Goal: Task Accomplishment & Management: Use online tool/utility

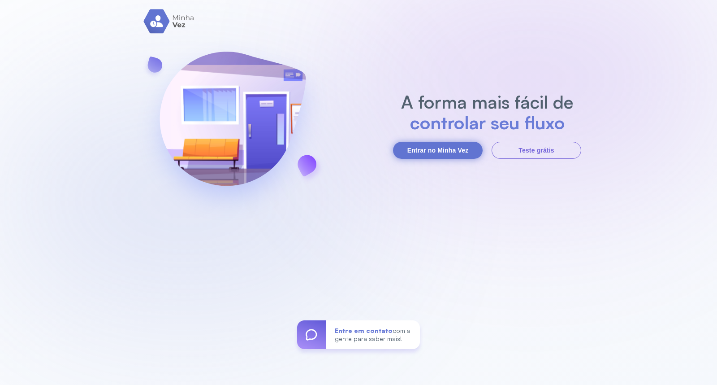
click at [405, 149] on button "Entrar no Minha Vez" at bounding box center [438, 150] width 90 height 17
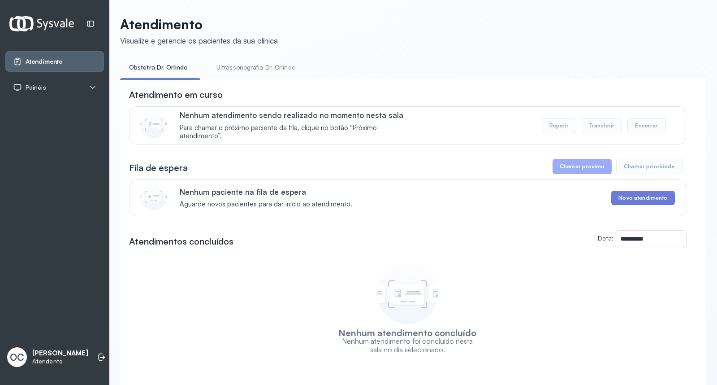
click at [251, 70] on link "Ultrassonografia Dr. Orlindo" at bounding box center [256, 67] width 97 height 15
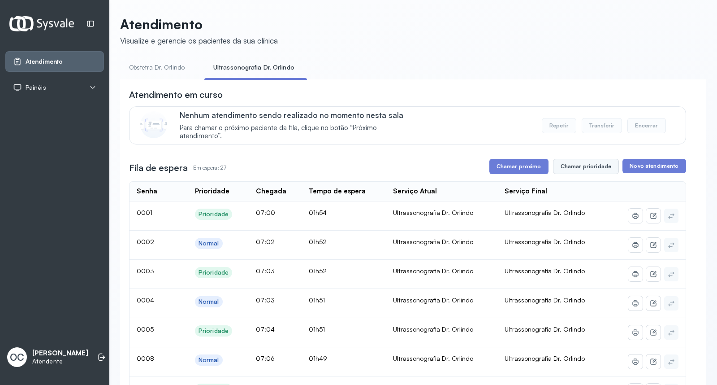
click at [588, 168] on button "Chamar prioridade" at bounding box center [586, 166] width 66 height 15
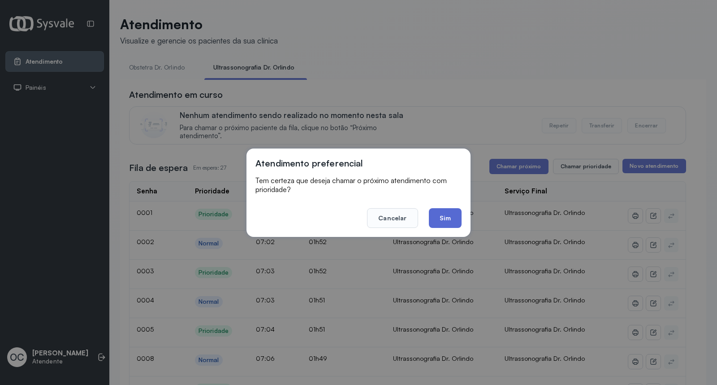
click at [445, 220] on button "Sim" at bounding box center [445, 218] width 33 height 20
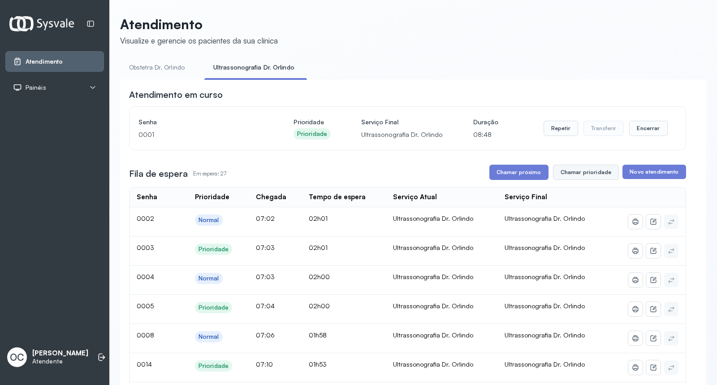
click at [581, 172] on button "Chamar prioridade" at bounding box center [586, 172] width 66 height 15
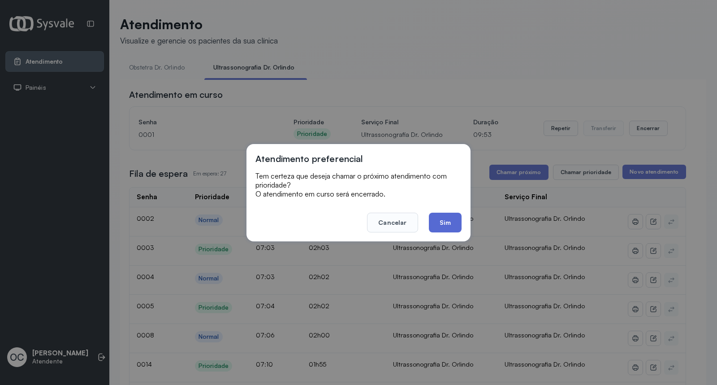
click at [444, 217] on button "Sim" at bounding box center [445, 222] width 33 height 20
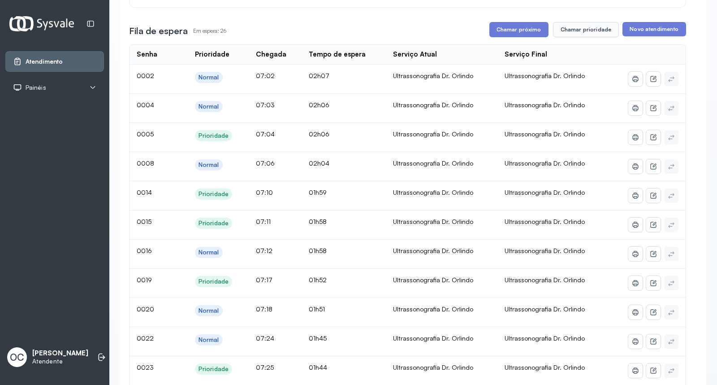
scroll to position [145, 0]
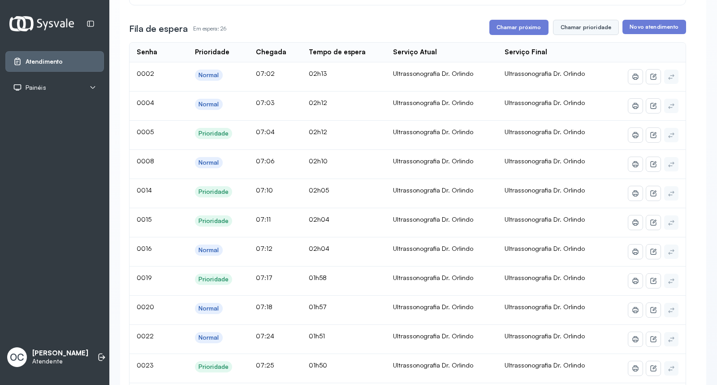
click at [589, 28] on button "Chamar prioridade" at bounding box center [586, 27] width 66 height 15
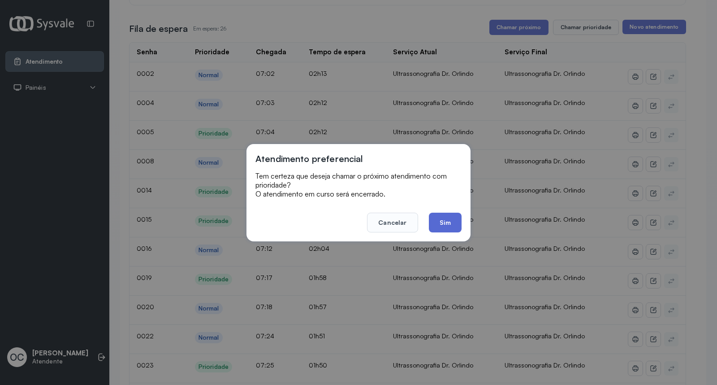
click at [444, 221] on button "Sim" at bounding box center [445, 222] width 33 height 20
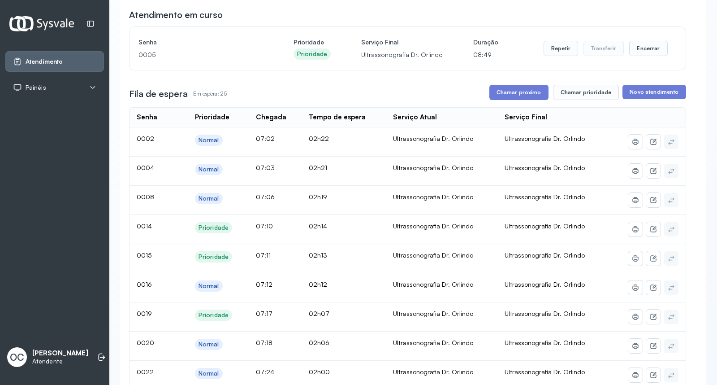
scroll to position [84, 0]
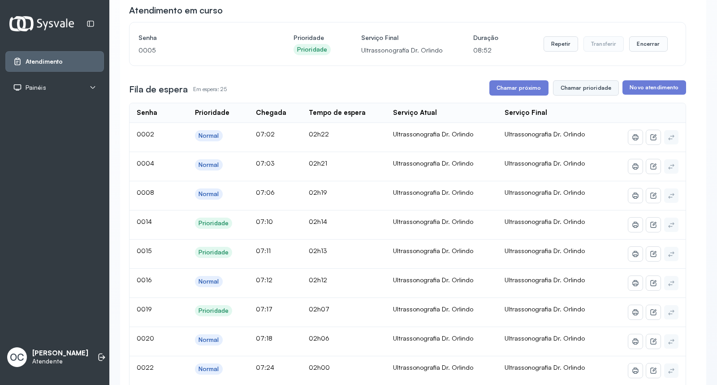
click at [588, 86] on button "Chamar prioridade" at bounding box center [586, 87] width 66 height 15
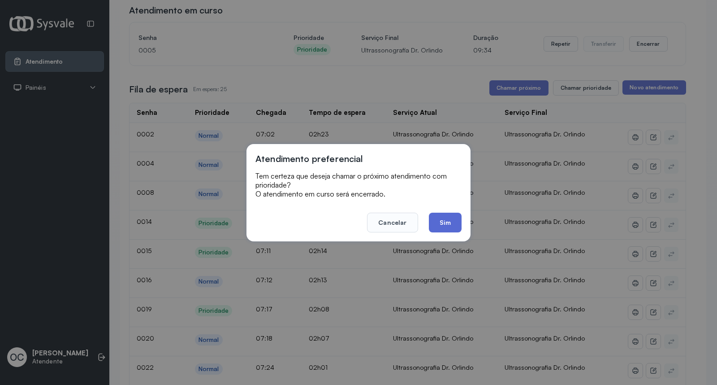
click at [446, 221] on button "Sim" at bounding box center [445, 222] width 33 height 20
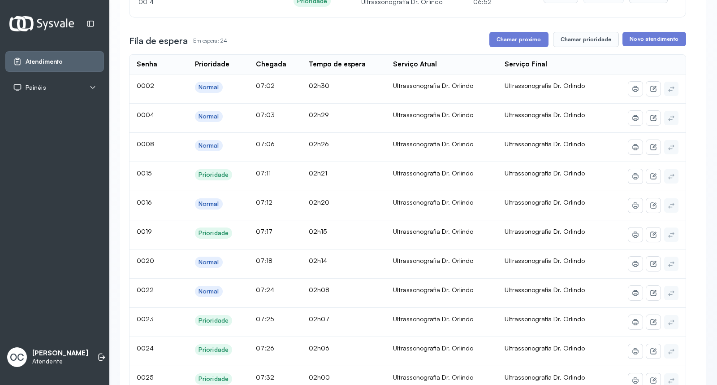
scroll to position [129, 0]
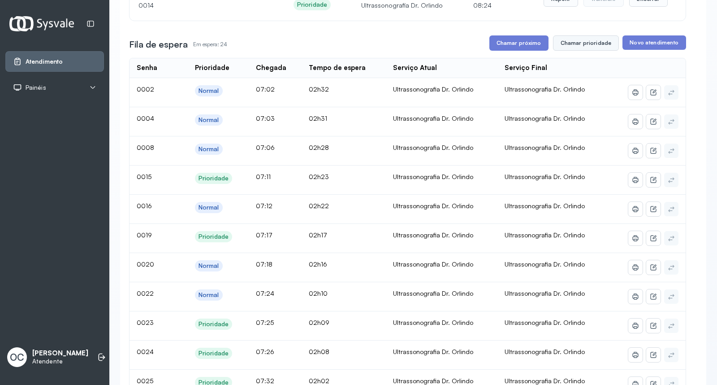
click at [566, 42] on button "Chamar prioridade" at bounding box center [586, 42] width 66 height 15
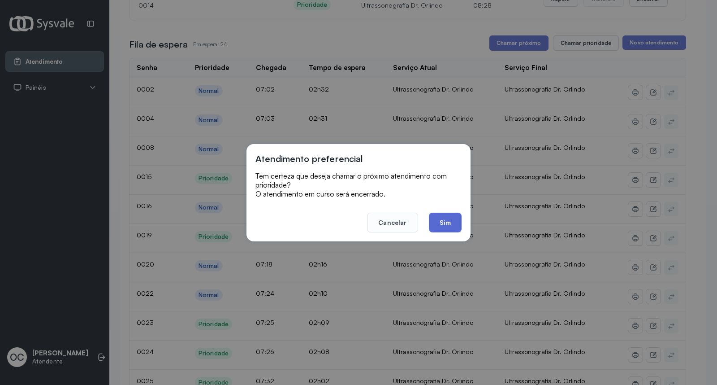
click at [442, 218] on button "Sim" at bounding box center [445, 222] width 33 height 20
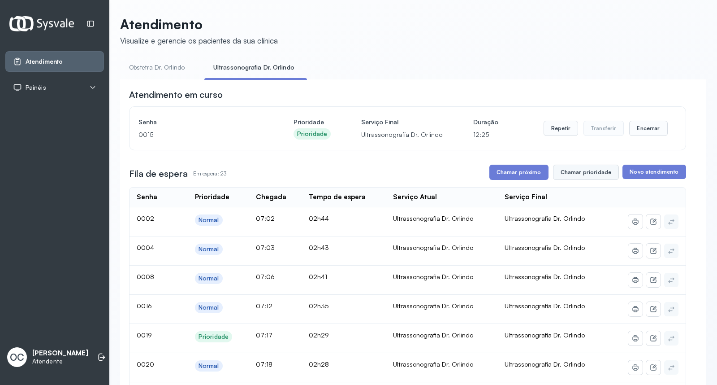
click at [588, 171] on button "Chamar prioridade" at bounding box center [586, 172] width 66 height 15
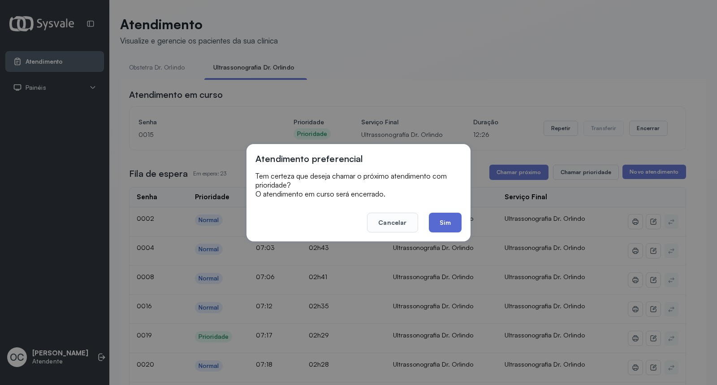
click at [441, 223] on button "Sim" at bounding box center [445, 222] width 33 height 20
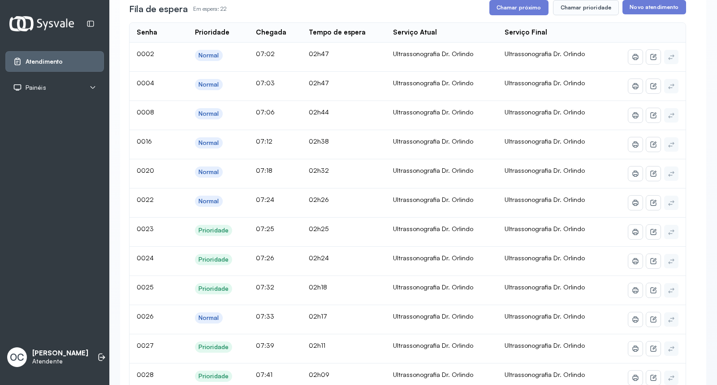
scroll to position [173, 0]
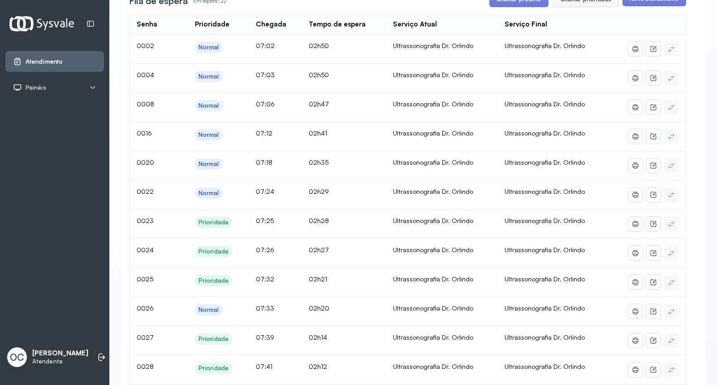
click at [598, 3] on button "Chamar prioridade" at bounding box center [586, -1] width 66 height 15
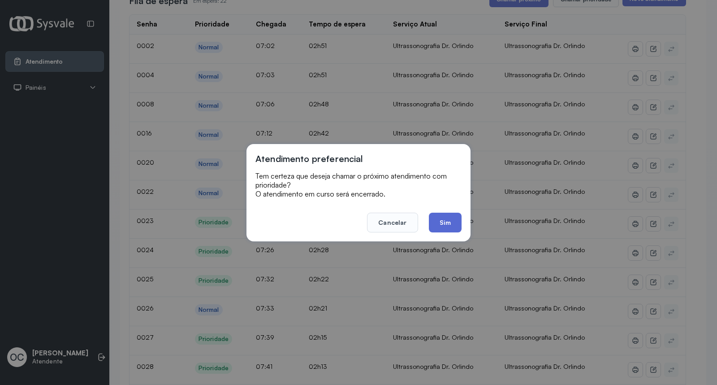
click at [435, 225] on button "Sim" at bounding box center [445, 222] width 33 height 20
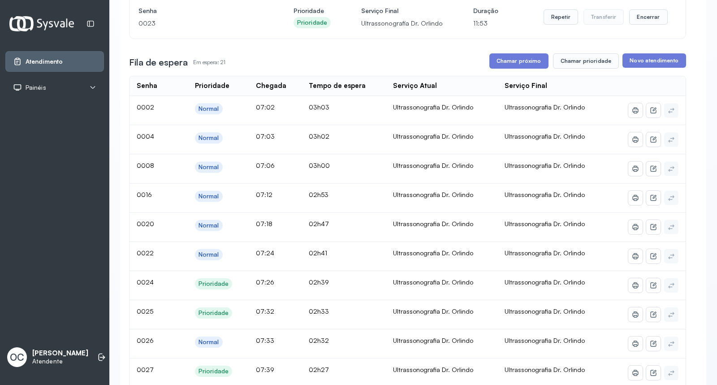
scroll to position [124, 0]
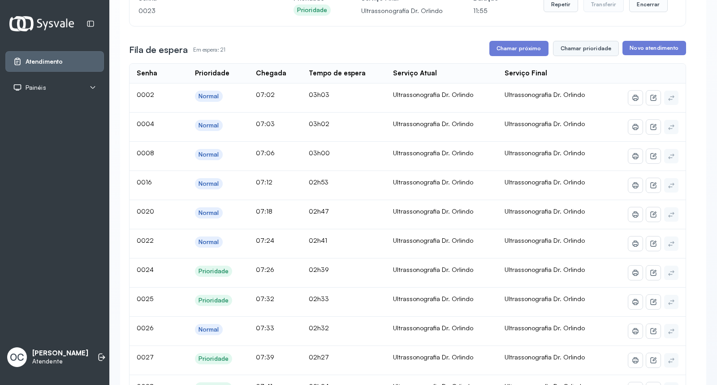
click at [585, 48] on button "Chamar prioridade" at bounding box center [586, 48] width 66 height 15
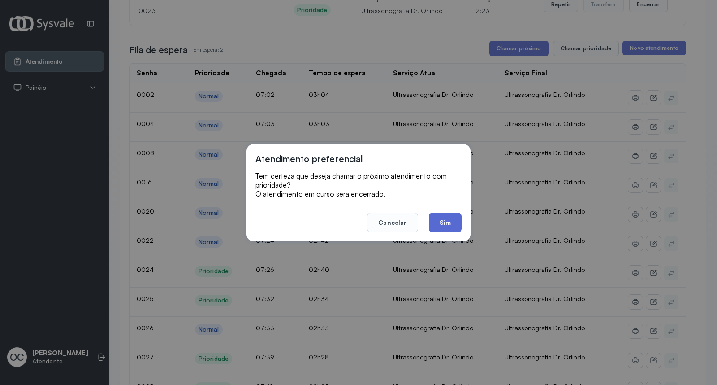
click at [442, 222] on button "Sim" at bounding box center [445, 222] width 33 height 20
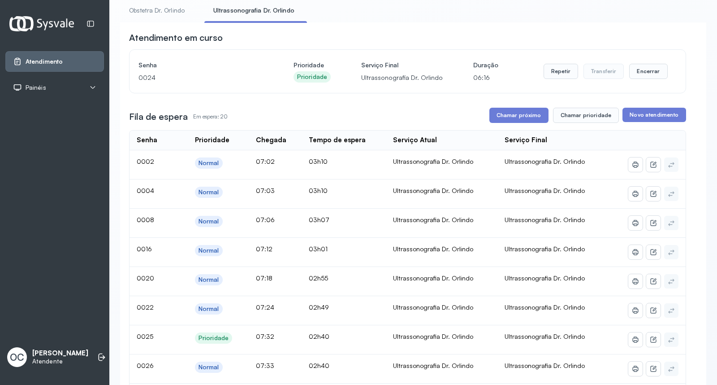
scroll to position [100, 0]
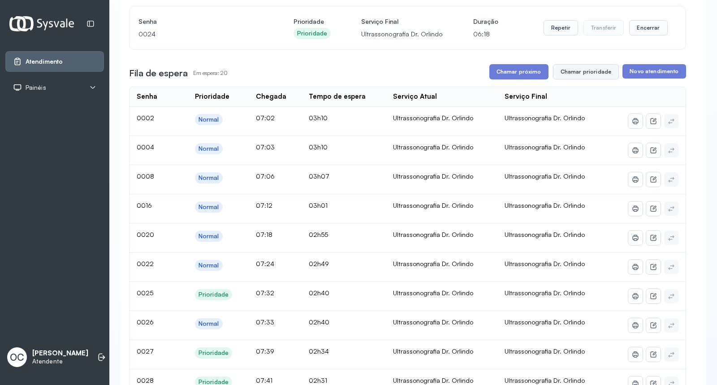
click at [594, 72] on button "Chamar prioridade" at bounding box center [586, 71] width 66 height 15
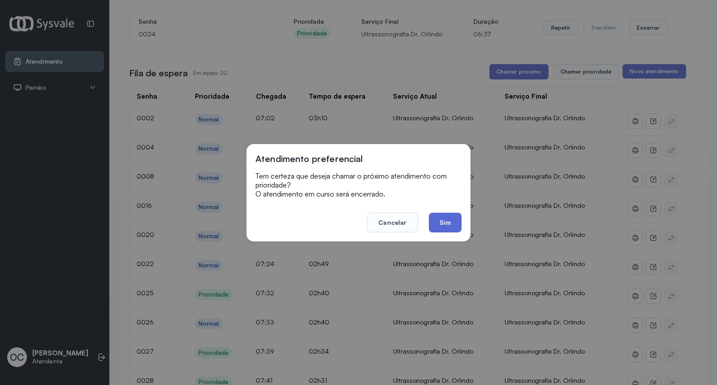
click at [446, 223] on button "Sim" at bounding box center [445, 222] width 33 height 20
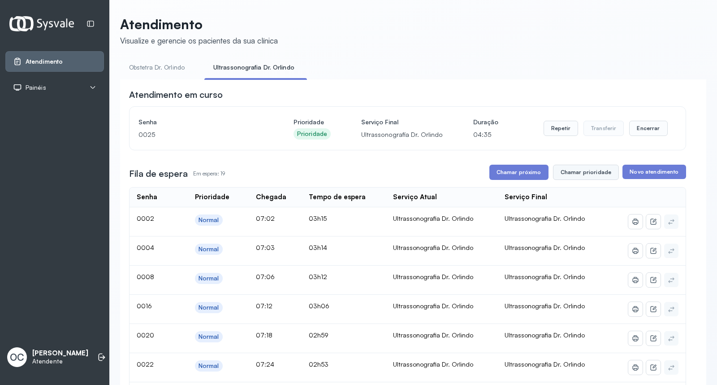
click at [577, 173] on button "Chamar prioridade" at bounding box center [586, 172] width 66 height 15
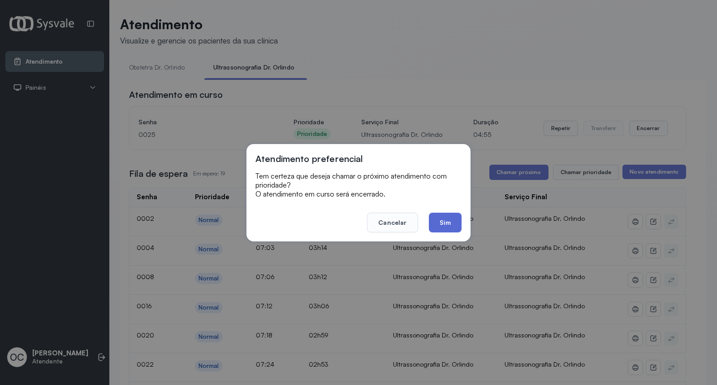
click at [447, 221] on button "Sim" at bounding box center [445, 222] width 33 height 20
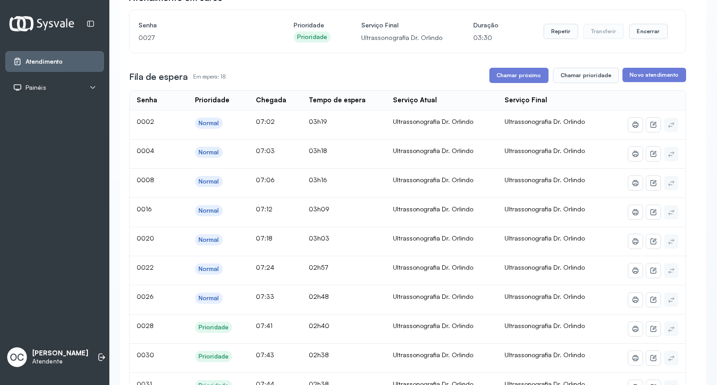
scroll to position [94, 0]
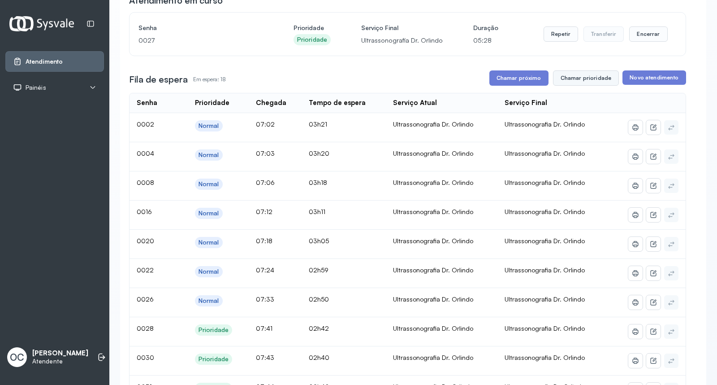
click at [589, 81] on button "Chamar prioridade" at bounding box center [586, 77] width 66 height 15
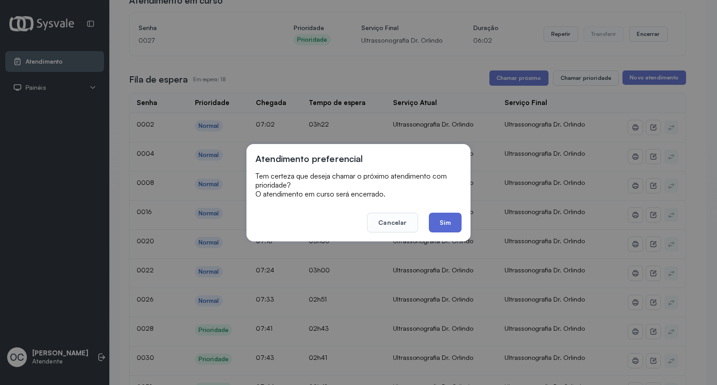
click at [446, 221] on button "Sim" at bounding box center [445, 222] width 33 height 20
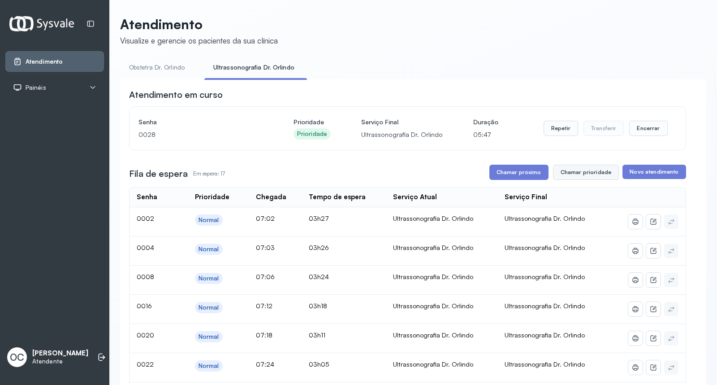
click at [592, 167] on button "Chamar prioridade" at bounding box center [586, 172] width 66 height 15
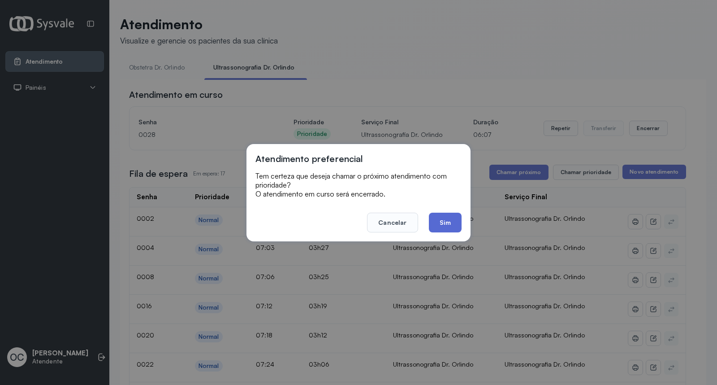
click at [446, 222] on button "Sim" at bounding box center [445, 222] width 33 height 20
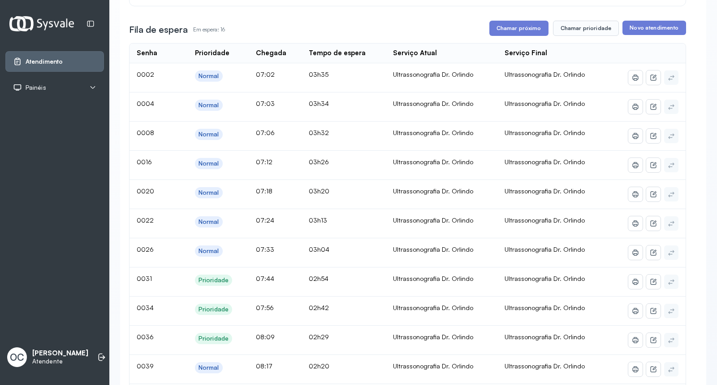
scroll to position [133, 0]
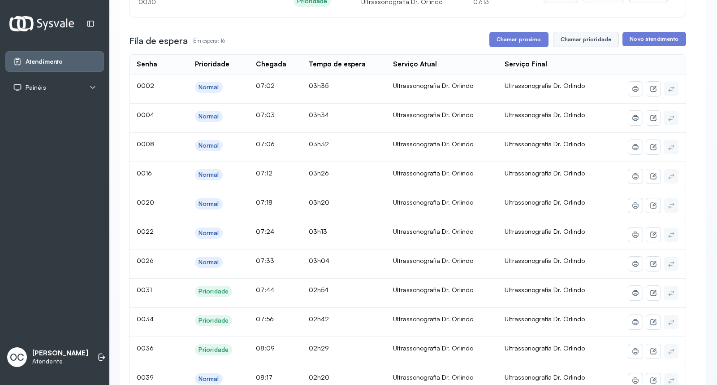
click at [579, 38] on button "Chamar prioridade" at bounding box center [586, 39] width 66 height 15
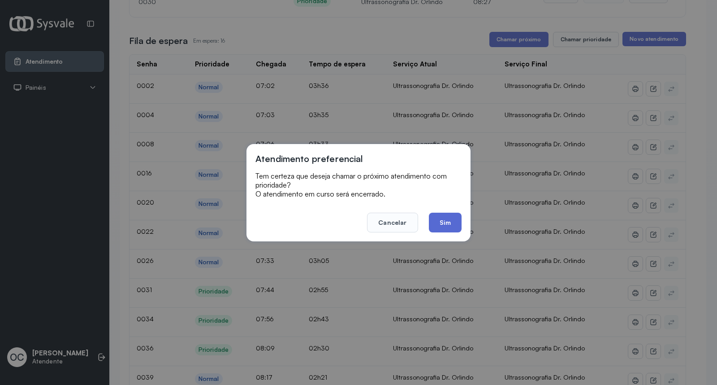
click at [442, 218] on button "Sim" at bounding box center [445, 222] width 33 height 20
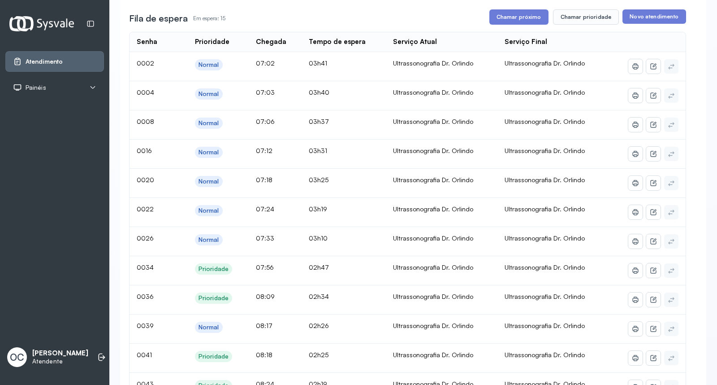
scroll to position [149, 0]
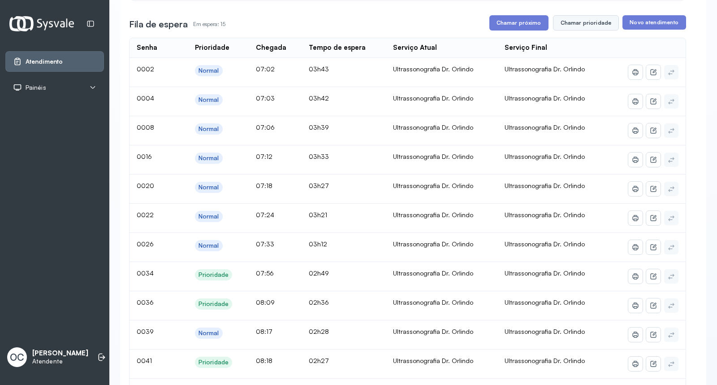
click at [594, 22] on button "Chamar prioridade" at bounding box center [586, 22] width 66 height 15
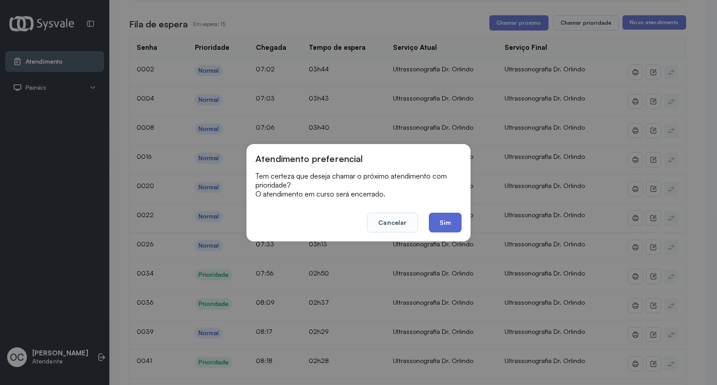
click at [452, 228] on button "Sim" at bounding box center [445, 222] width 33 height 20
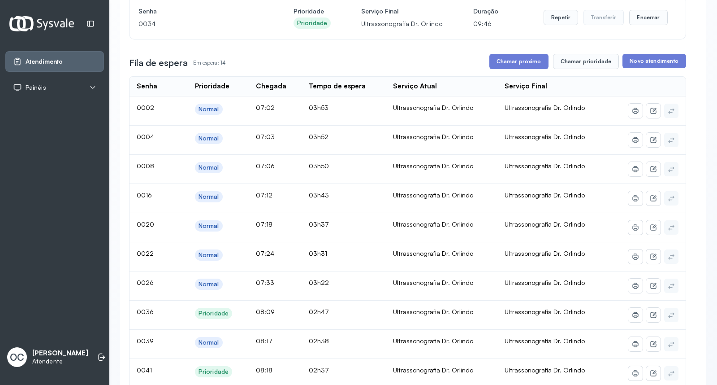
scroll to position [90, 0]
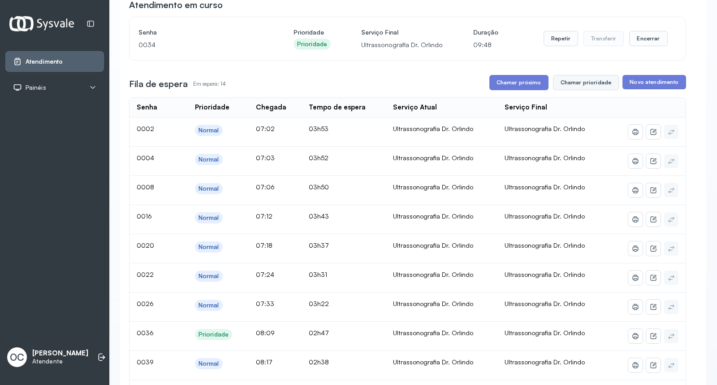
click at [581, 84] on button "Chamar prioridade" at bounding box center [586, 82] width 66 height 15
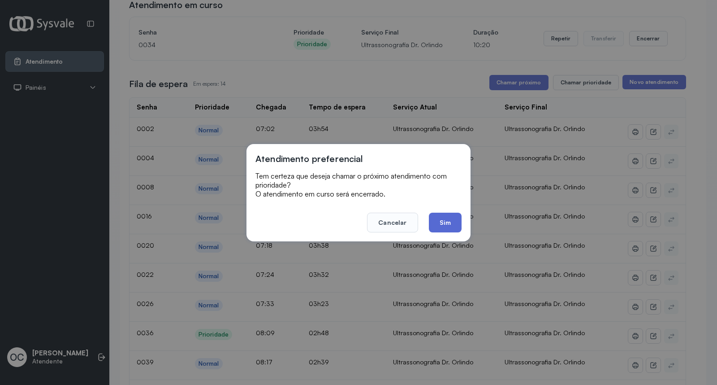
click at [449, 217] on button "Sim" at bounding box center [445, 222] width 33 height 20
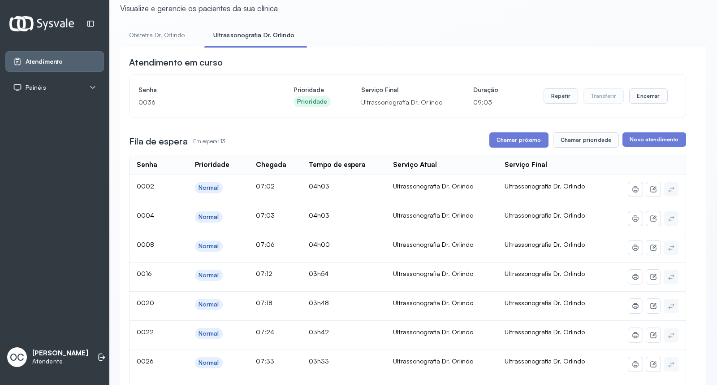
scroll to position [50, 0]
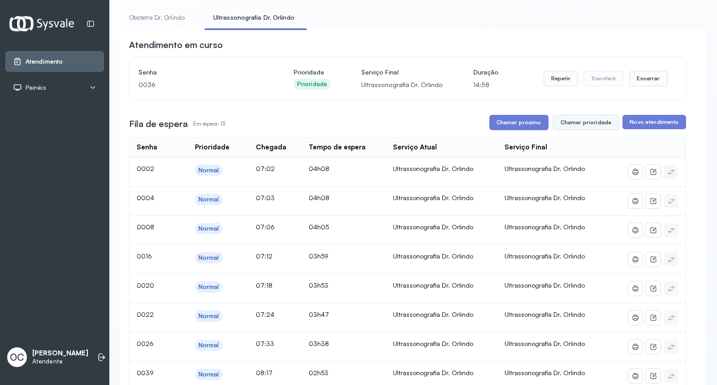
click at [578, 119] on button "Chamar prioridade" at bounding box center [586, 122] width 66 height 15
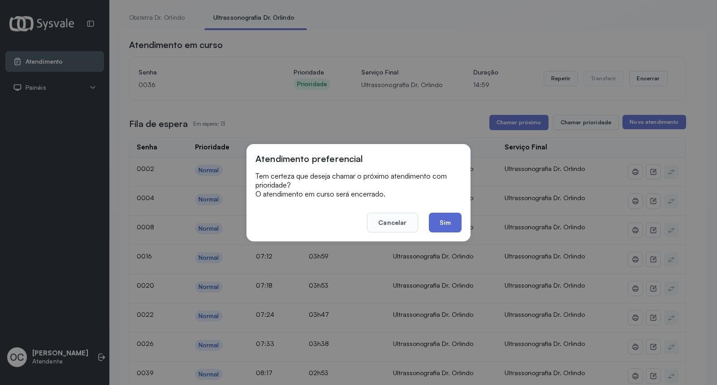
click at [444, 225] on button "Sim" at bounding box center [445, 222] width 33 height 20
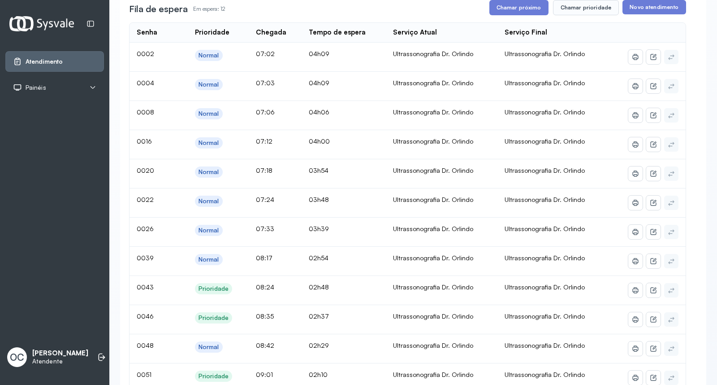
scroll to position [154, 0]
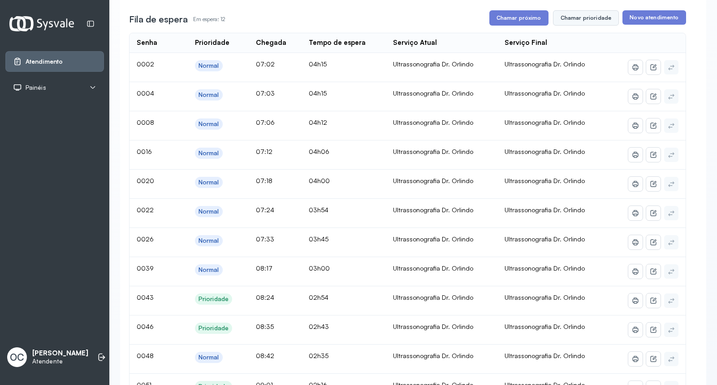
click at [580, 16] on button "Chamar prioridade" at bounding box center [586, 17] width 66 height 15
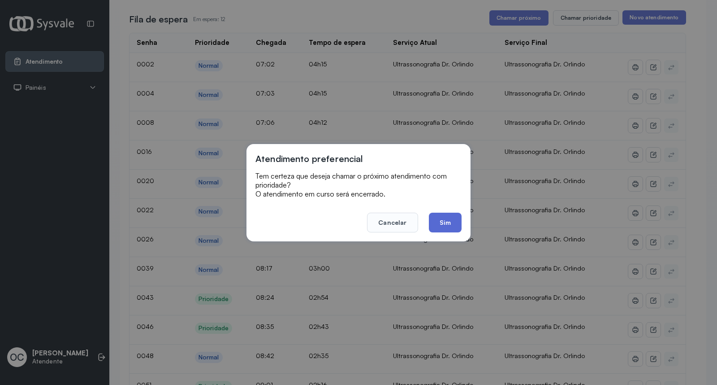
click at [441, 221] on button "Sim" at bounding box center [445, 222] width 33 height 20
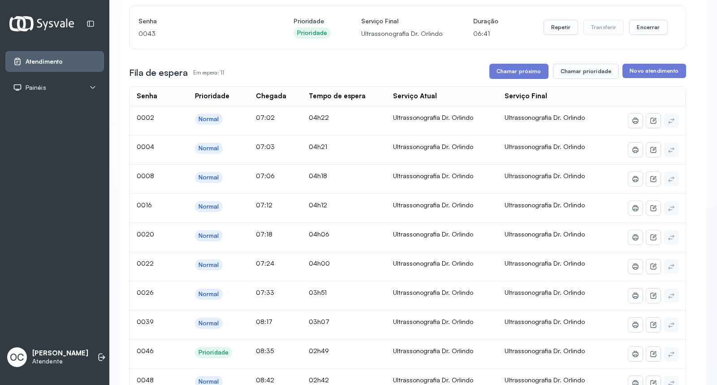
scroll to position [89, 0]
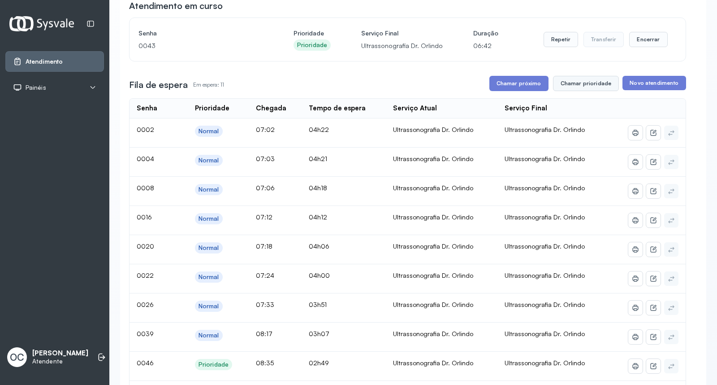
click at [577, 86] on button "Chamar prioridade" at bounding box center [586, 83] width 66 height 15
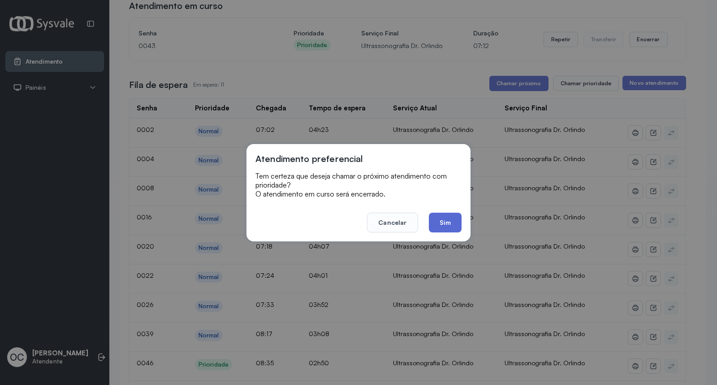
click at [447, 221] on button "Sim" at bounding box center [445, 222] width 33 height 20
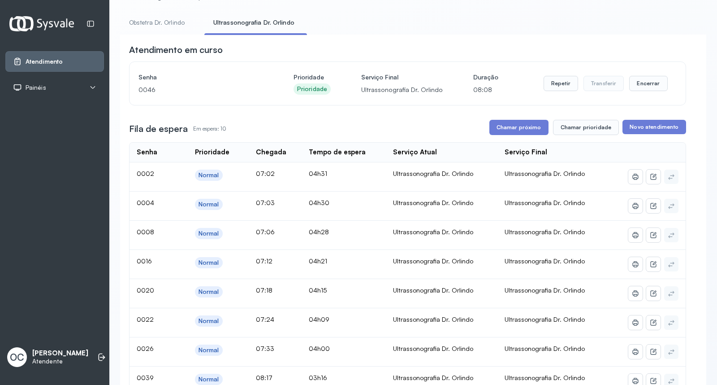
scroll to position [43, 0]
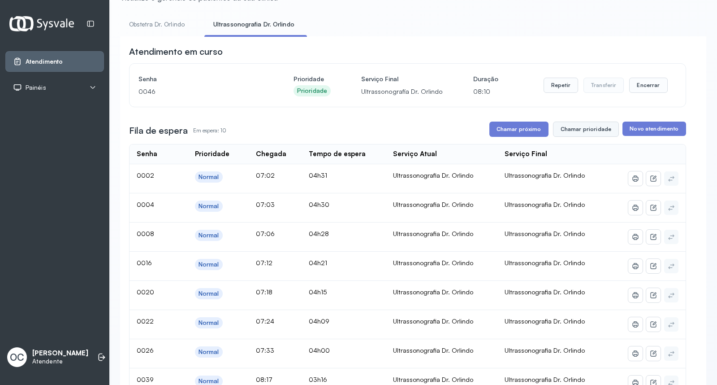
click at [570, 133] on button "Chamar prioridade" at bounding box center [586, 128] width 66 height 15
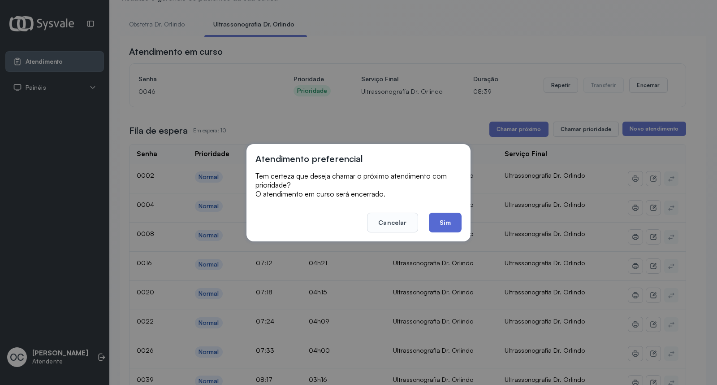
click at [455, 223] on button "Sim" at bounding box center [445, 222] width 33 height 20
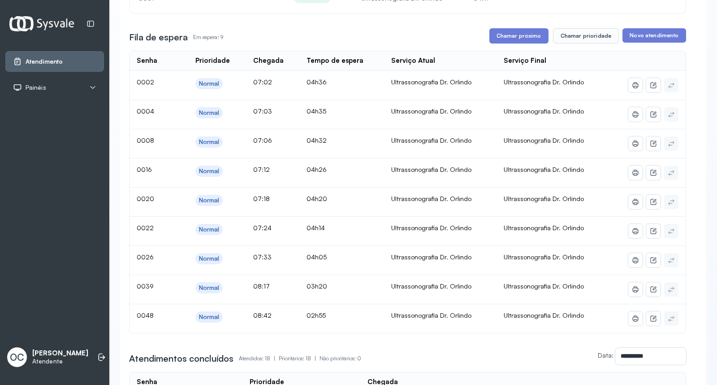
scroll to position [118, 0]
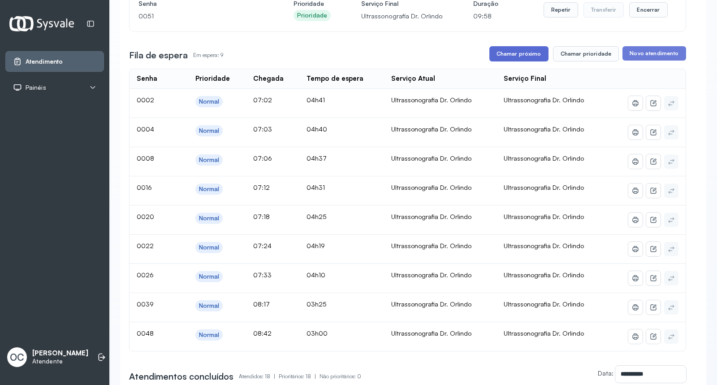
click at [505, 57] on button "Chamar próximo" at bounding box center [519, 53] width 59 height 15
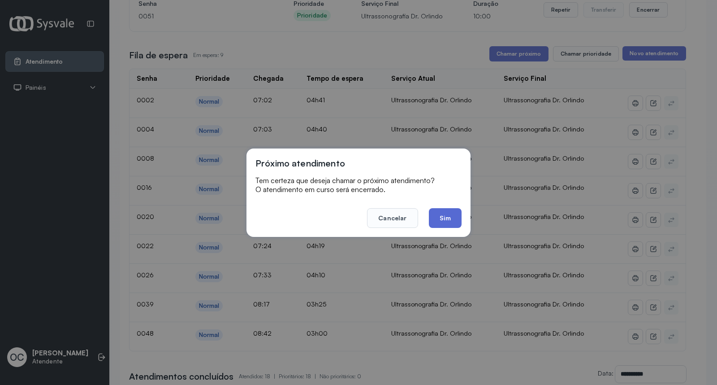
click at [449, 220] on button "Sim" at bounding box center [445, 218] width 33 height 20
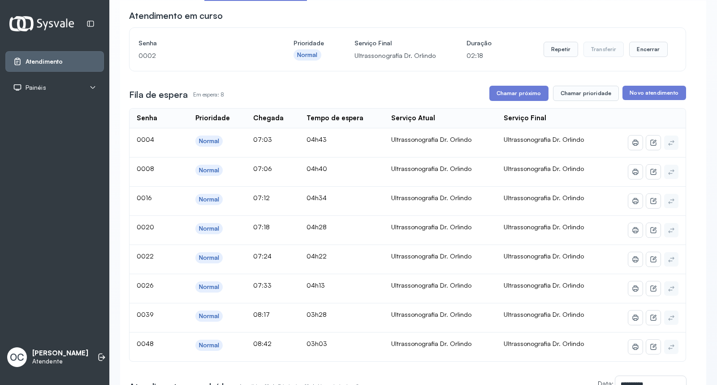
scroll to position [76, 0]
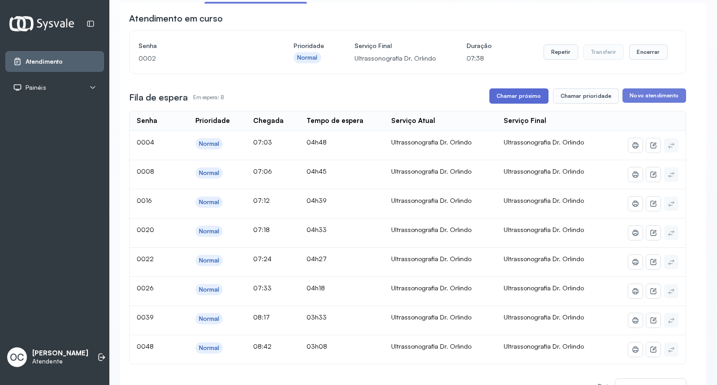
click at [499, 96] on button "Chamar próximo" at bounding box center [519, 95] width 59 height 15
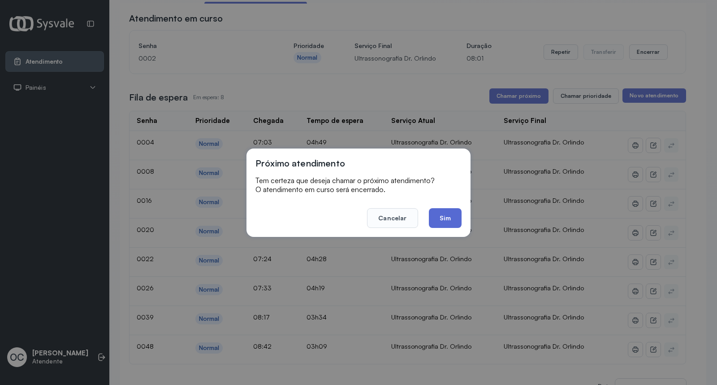
click at [451, 216] on button "Sim" at bounding box center [445, 218] width 33 height 20
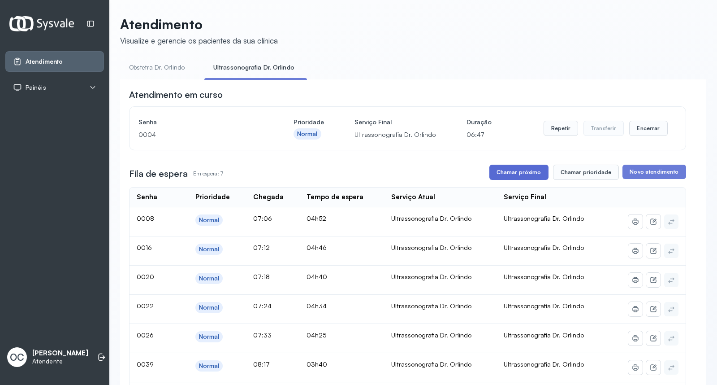
click at [509, 175] on button "Chamar próximo" at bounding box center [519, 172] width 59 height 15
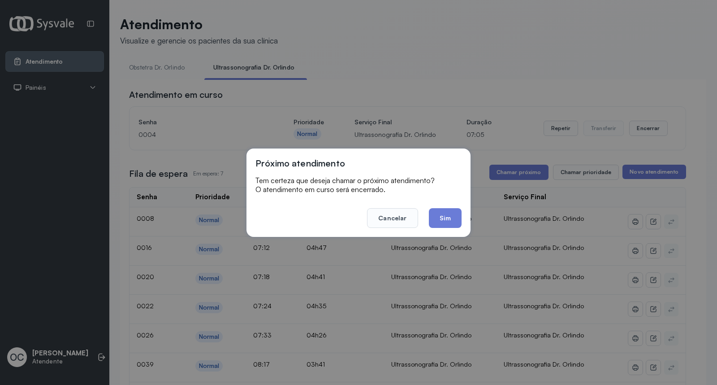
drag, startPoint x: 442, startPoint y: 220, endPoint x: 463, endPoint y: 222, distance: 21.2
click at [463, 222] on div "Próximo atendimento Tem certeza que deseja chamar o próximo atendimento? O aten…" at bounding box center [359, 192] width 224 height 88
click at [451, 220] on button "Sim" at bounding box center [445, 218] width 33 height 20
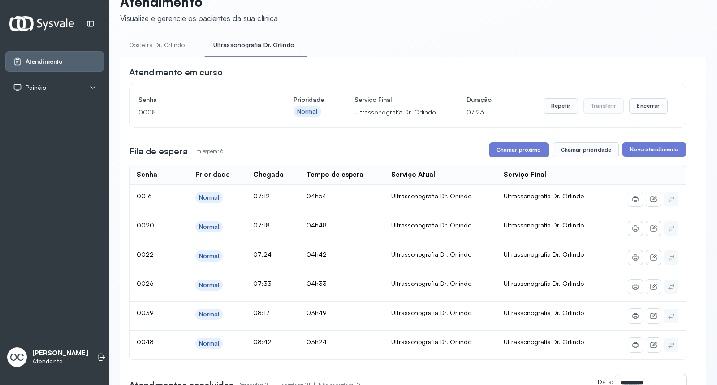
scroll to position [3, 0]
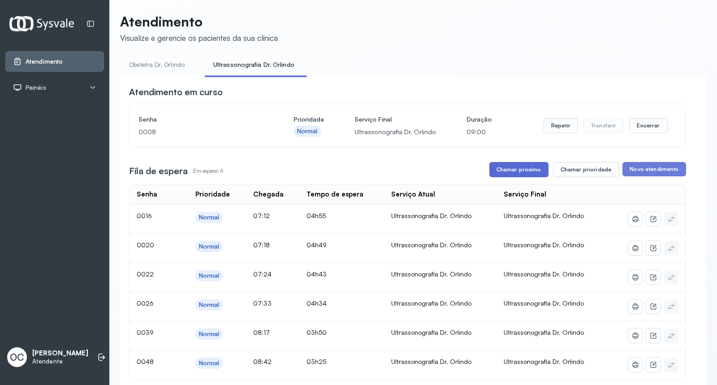
click at [528, 169] on button "Chamar próximo" at bounding box center [519, 169] width 59 height 15
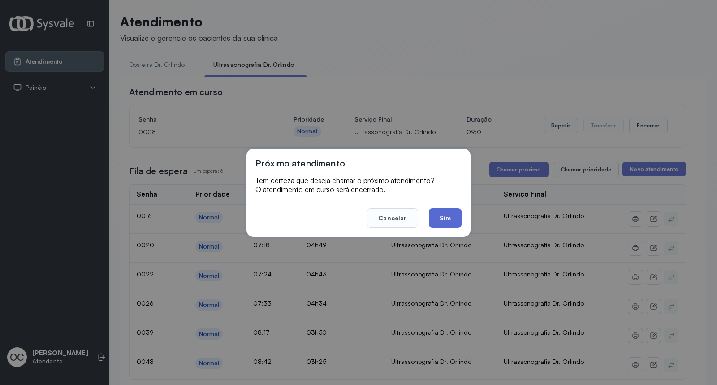
click at [450, 220] on button "Sim" at bounding box center [445, 218] width 33 height 20
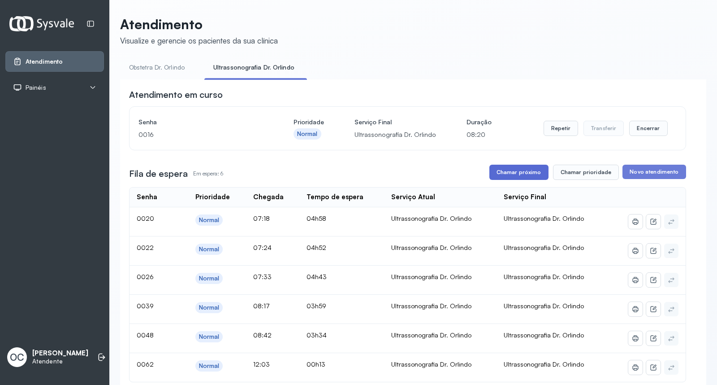
click at [527, 173] on button "Chamar próximo" at bounding box center [519, 172] width 59 height 15
click at [521, 173] on button "Chamar próximo" at bounding box center [519, 172] width 59 height 15
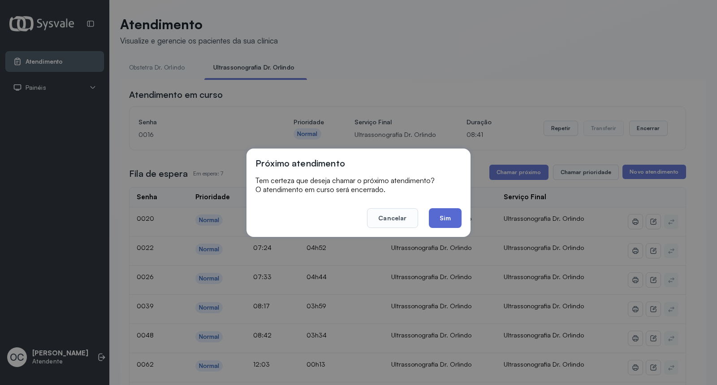
click at [442, 219] on button "Sim" at bounding box center [445, 218] width 33 height 20
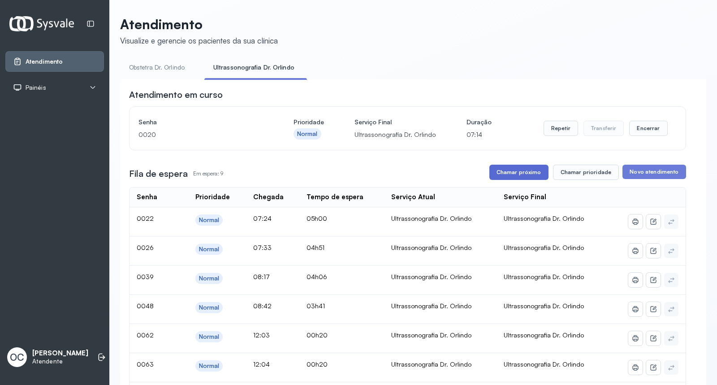
click at [508, 173] on button "Chamar próximo" at bounding box center [519, 172] width 59 height 15
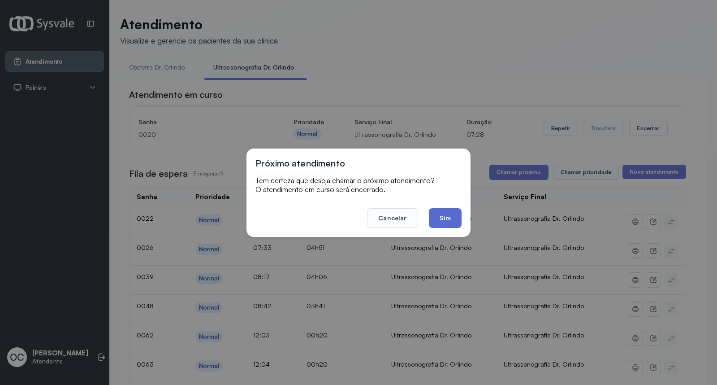
click at [444, 217] on button "Sim" at bounding box center [445, 218] width 33 height 20
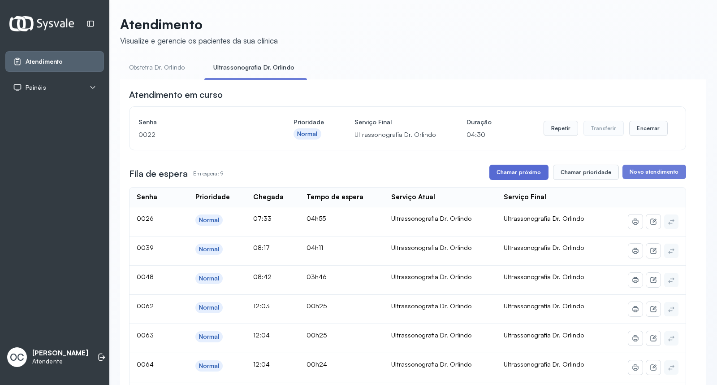
click at [522, 175] on button "Chamar próximo" at bounding box center [519, 172] width 59 height 15
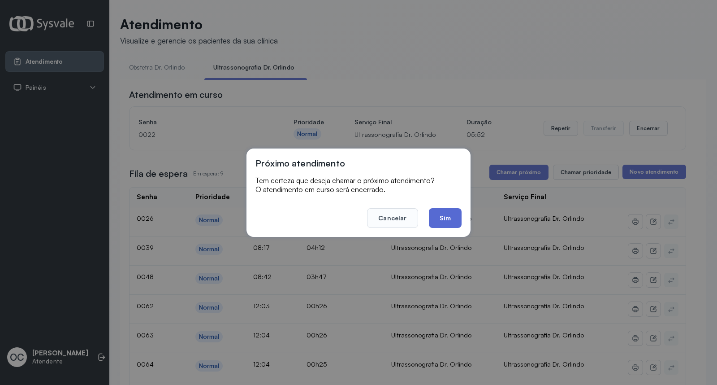
click at [445, 213] on button "Sim" at bounding box center [445, 218] width 33 height 20
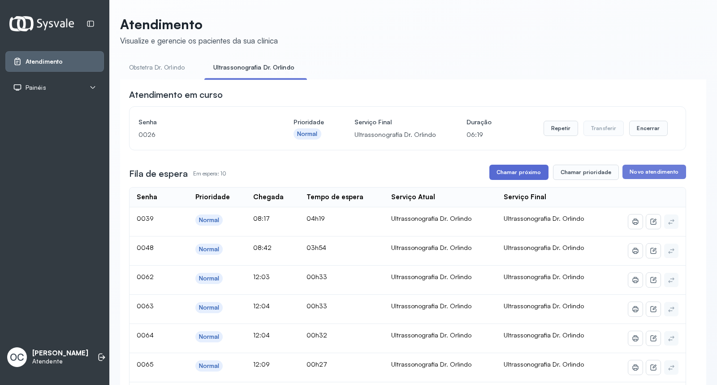
click at [516, 172] on button "Chamar próximo" at bounding box center [519, 172] width 59 height 15
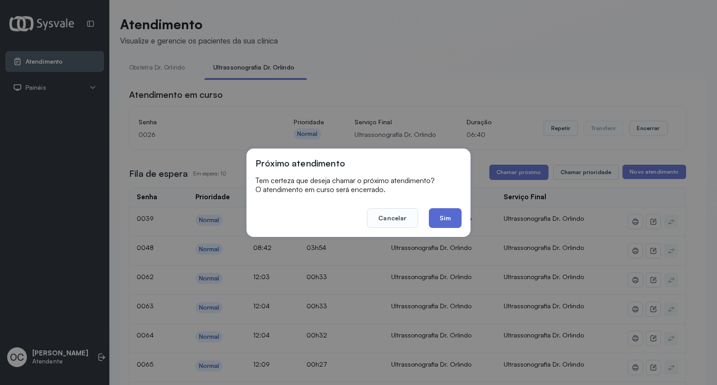
click at [449, 217] on button "Sim" at bounding box center [445, 218] width 33 height 20
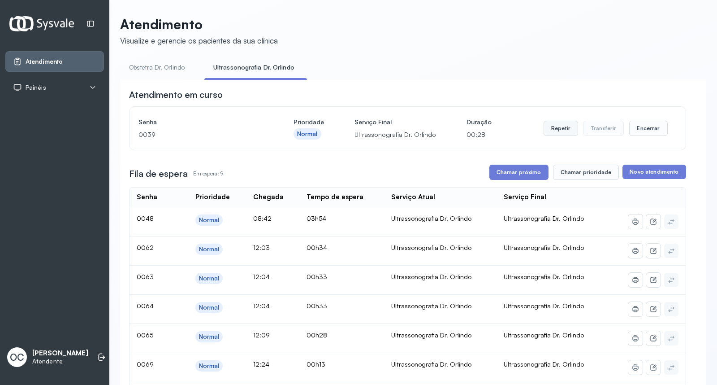
click at [548, 128] on button "Repetir" at bounding box center [561, 128] width 35 height 15
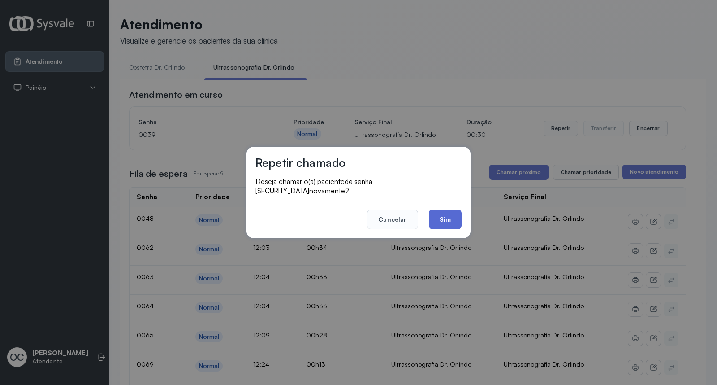
click at [443, 213] on button "Sim" at bounding box center [445, 219] width 33 height 20
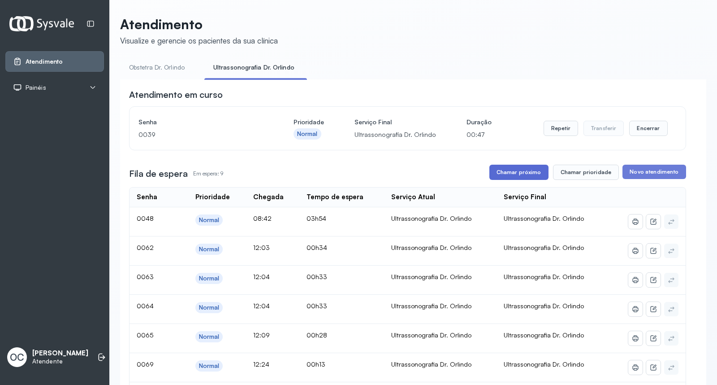
click at [527, 173] on button "Chamar próximo" at bounding box center [519, 172] width 59 height 15
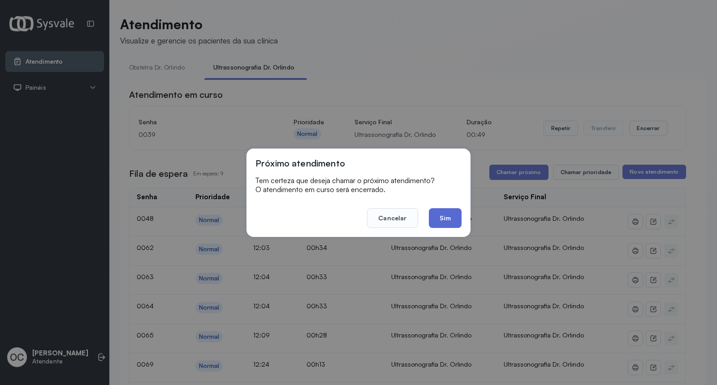
click at [442, 218] on button "Sim" at bounding box center [445, 218] width 33 height 20
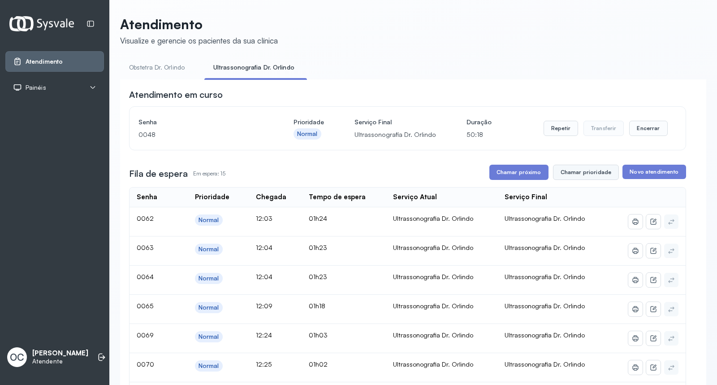
click at [592, 173] on button "Chamar prioridade" at bounding box center [586, 172] width 66 height 15
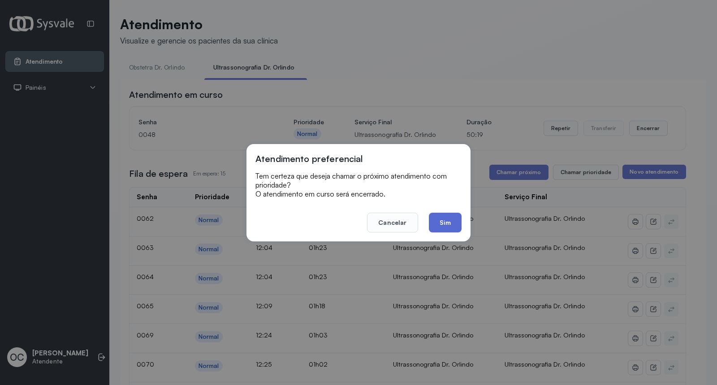
click at [444, 221] on button "Sim" at bounding box center [445, 222] width 33 height 20
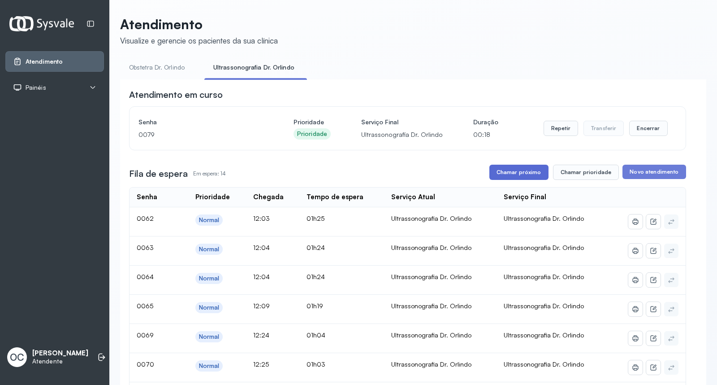
click at [517, 175] on button "Chamar próximo" at bounding box center [519, 172] width 59 height 15
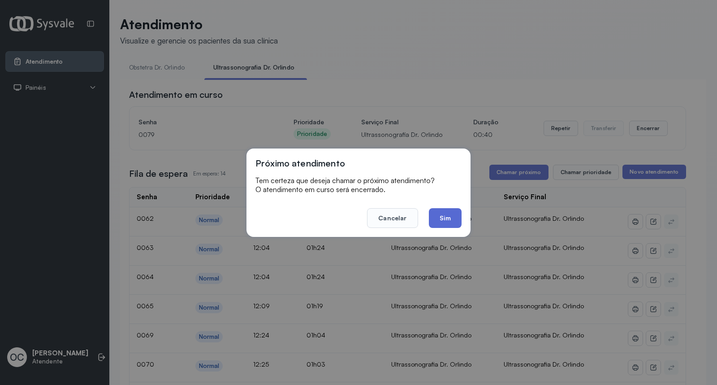
click at [449, 218] on button "Sim" at bounding box center [445, 218] width 33 height 20
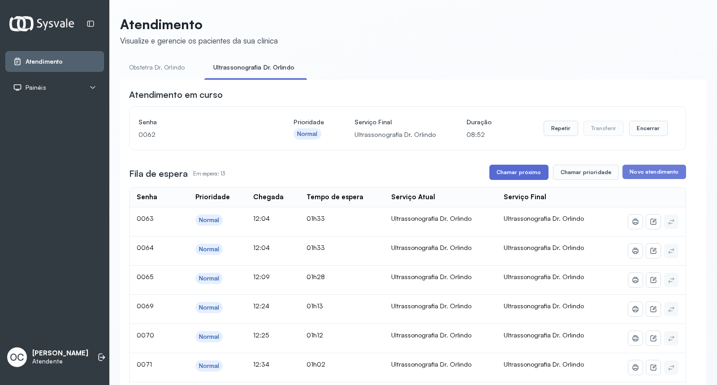
click at [514, 175] on button "Chamar próximo" at bounding box center [519, 172] width 59 height 15
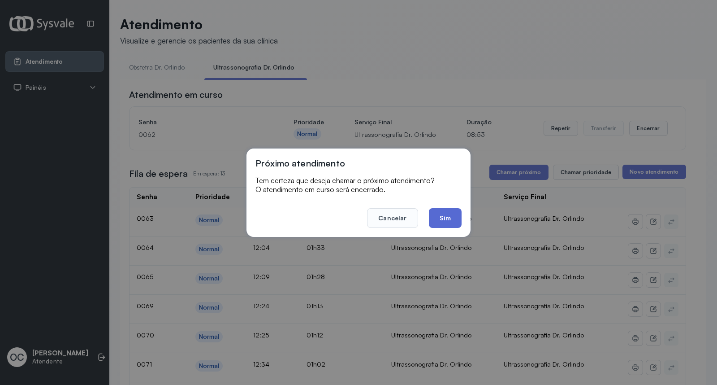
click at [438, 213] on button "Sim" at bounding box center [445, 218] width 33 height 20
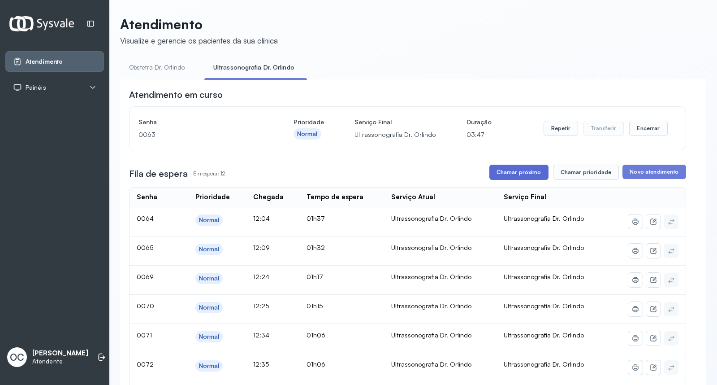
click at [512, 171] on button "Chamar próximo" at bounding box center [519, 172] width 59 height 15
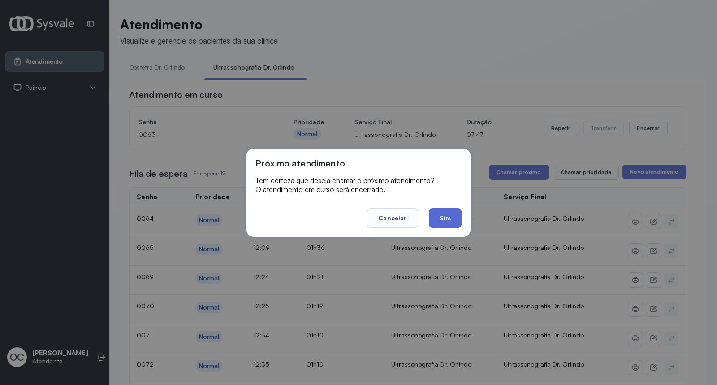
click at [455, 217] on button "Sim" at bounding box center [445, 218] width 33 height 20
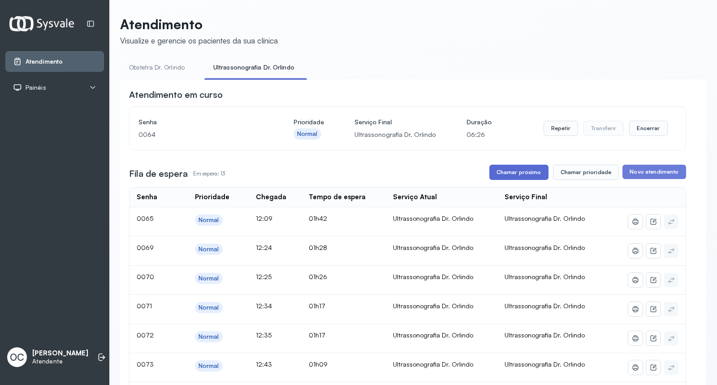
click at [510, 178] on button "Chamar próximo" at bounding box center [519, 172] width 59 height 15
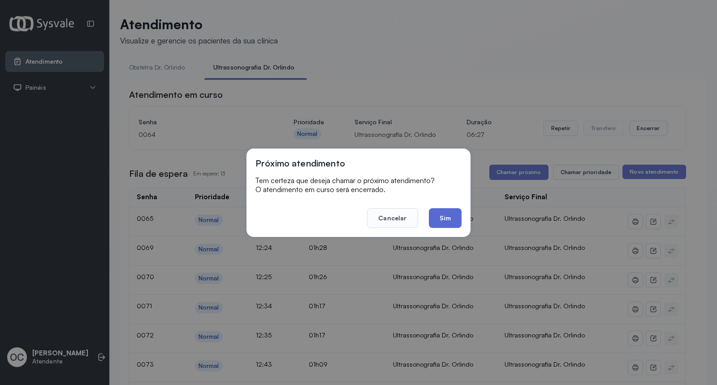
click at [446, 217] on button "Sim" at bounding box center [445, 218] width 33 height 20
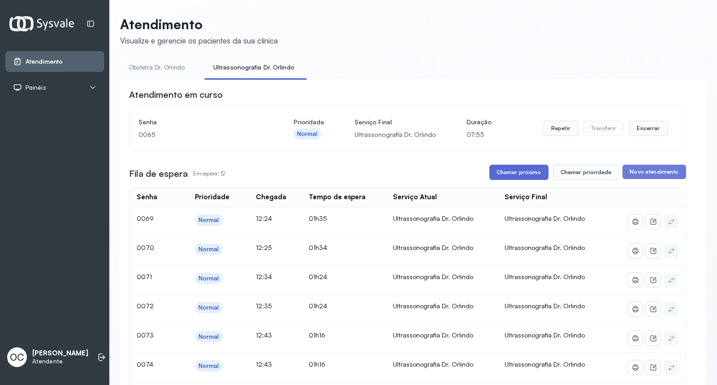
click at [513, 168] on button "Chamar próximo" at bounding box center [519, 172] width 59 height 15
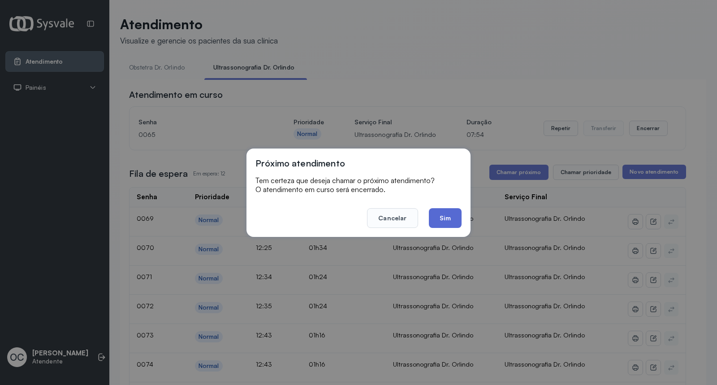
click at [450, 218] on button "Sim" at bounding box center [445, 218] width 33 height 20
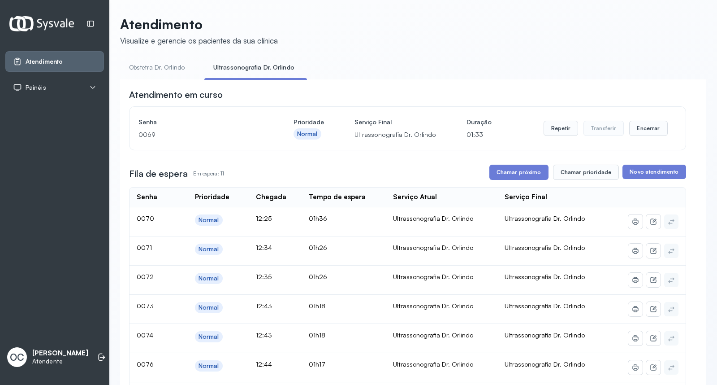
click at [521, 177] on button "Chamar próximo" at bounding box center [519, 172] width 59 height 15
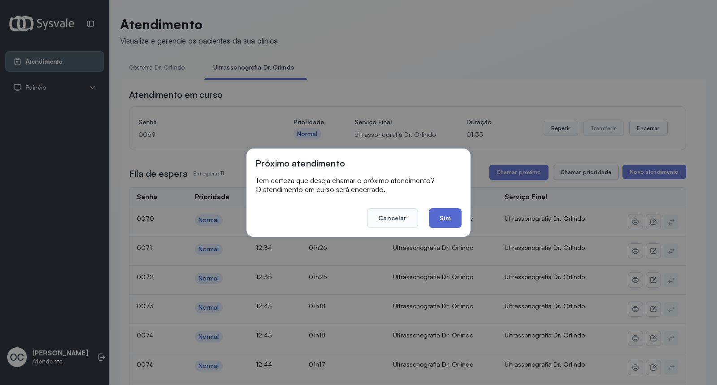
click at [456, 209] on button "Sim" at bounding box center [445, 218] width 33 height 20
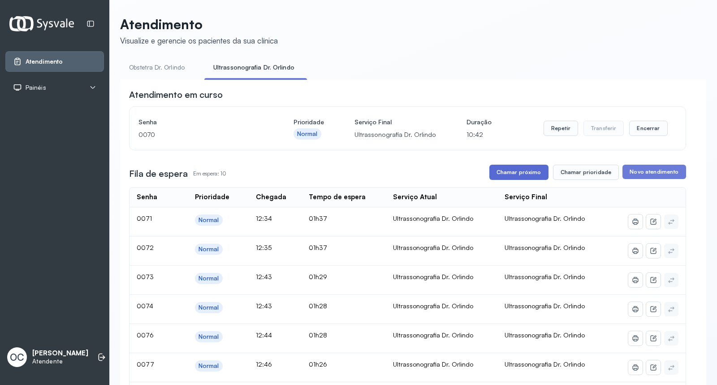
click at [522, 169] on button "Chamar próximo" at bounding box center [519, 172] width 59 height 15
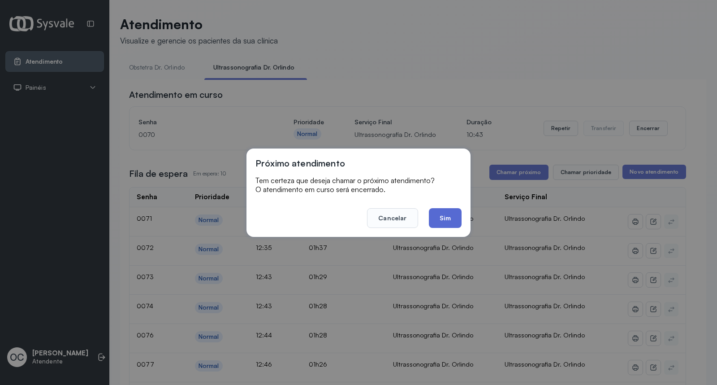
click at [460, 220] on button "Sim" at bounding box center [445, 218] width 33 height 20
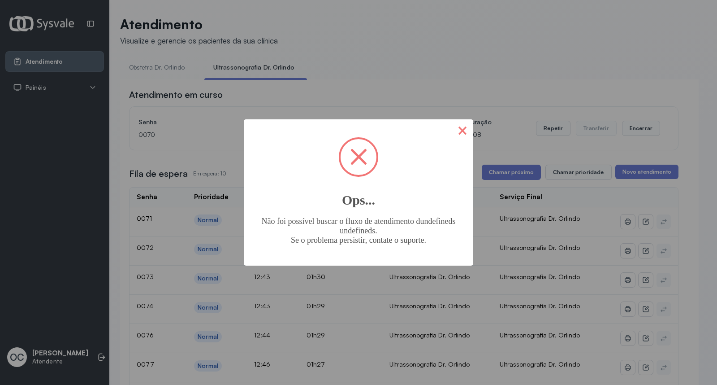
click at [460, 134] on button "×" at bounding box center [463, 130] width 22 height 22
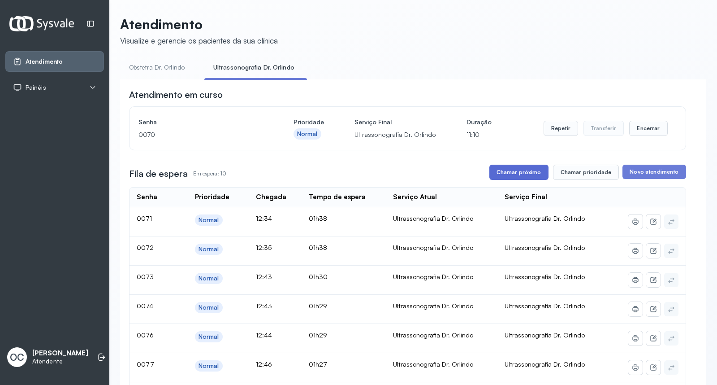
click at [510, 172] on button "Chamar próximo" at bounding box center [519, 172] width 59 height 15
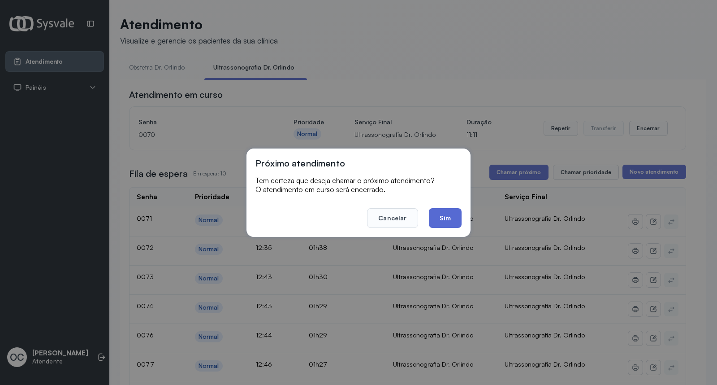
click at [445, 221] on button "Sim" at bounding box center [445, 218] width 33 height 20
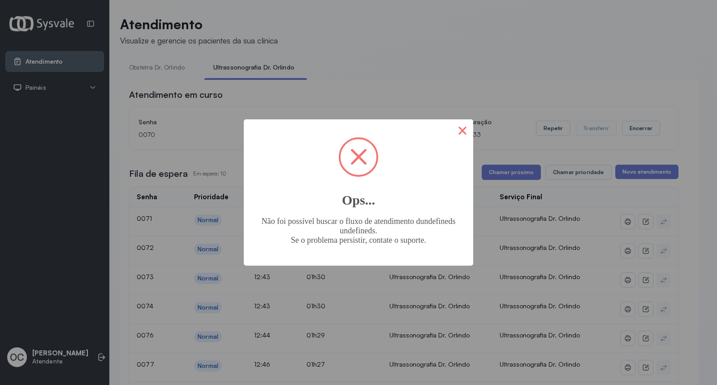
click at [460, 129] on button "×" at bounding box center [463, 130] width 22 height 22
click at [461, 127] on button "×" at bounding box center [463, 130] width 22 height 22
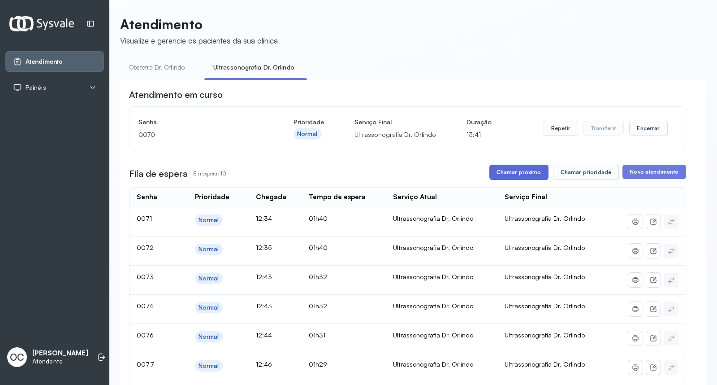
click at [520, 172] on button "Chamar próximo" at bounding box center [519, 172] width 59 height 15
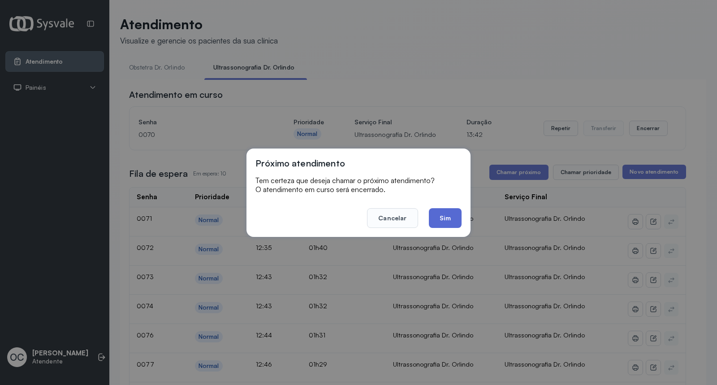
click at [442, 213] on button "Sim" at bounding box center [445, 218] width 33 height 20
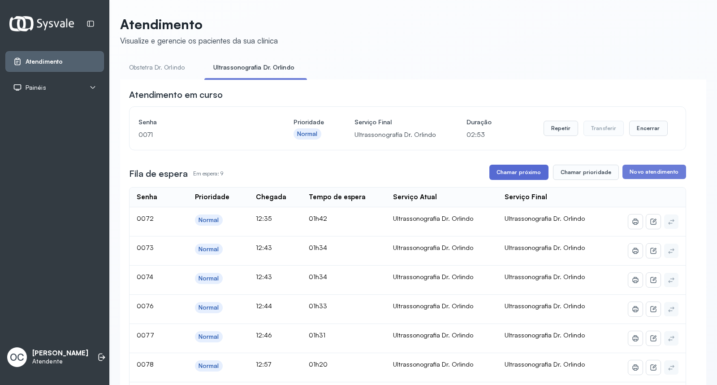
click at [499, 169] on button "Chamar próximo" at bounding box center [519, 172] width 59 height 15
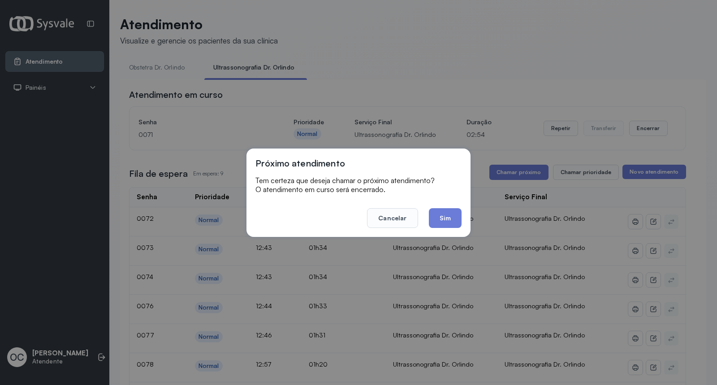
click at [460, 134] on div "Próximo atendimento Tem certeza que deseja chamar o próximo atendimento? O aten…" at bounding box center [358, 192] width 717 height 385
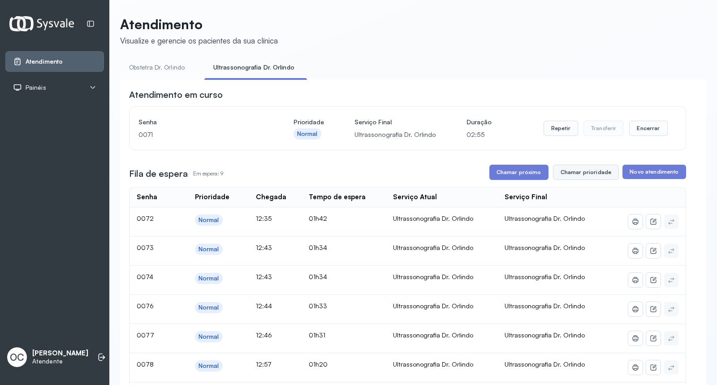
click at [584, 172] on button "Chamar prioridade" at bounding box center [586, 172] width 66 height 15
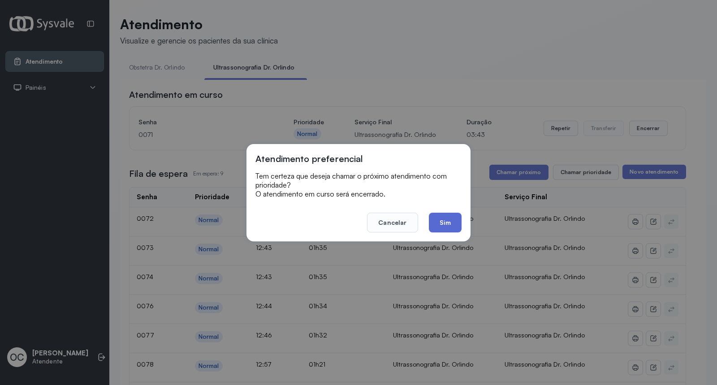
click at [441, 223] on button "Sim" at bounding box center [445, 222] width 33 height 20
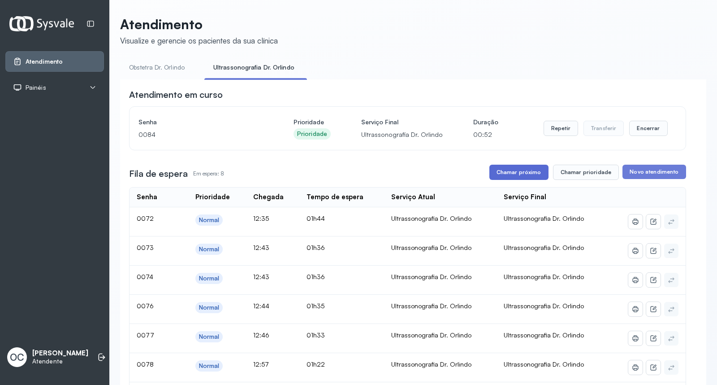
click at [519, 173] on button "Chamar próximo" at bounding box center [519, 172] width 59 height 15
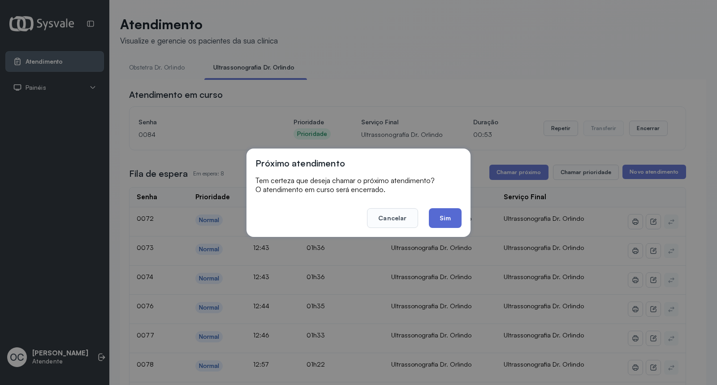
click at [451, 217] on button "Sim" at bounding box center [445, 218] width 33 height 20
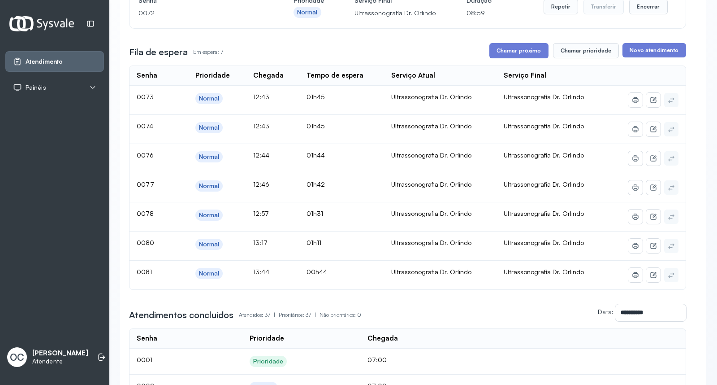
scroll to position [105, 0]
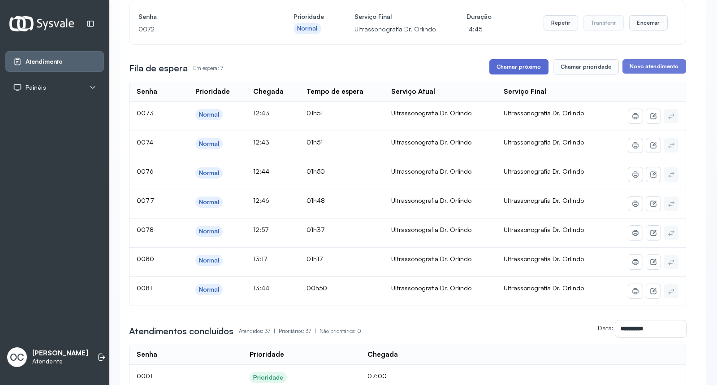
click at [522, 69] on button "Chamar próximo" at bounding box center [519, 66] width 59 height 15
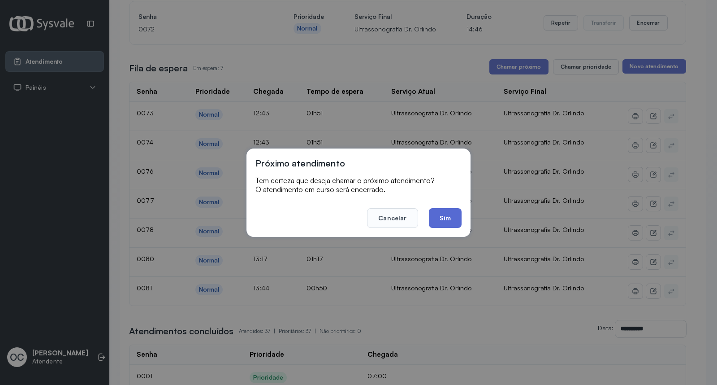
click at [447, 215] on button "Sim" at bounding box center [445, 218] width 33 height 20
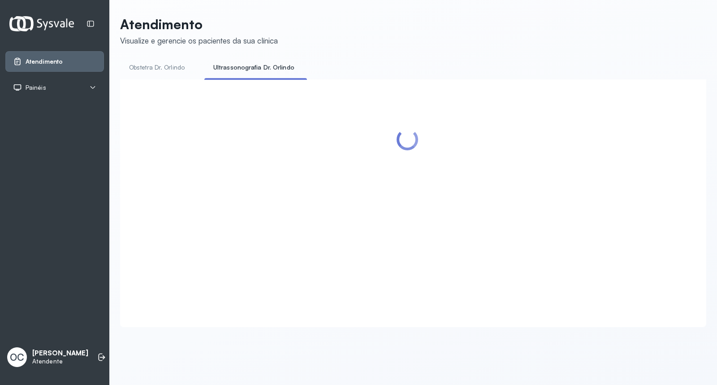
scroll to position [0, 0]
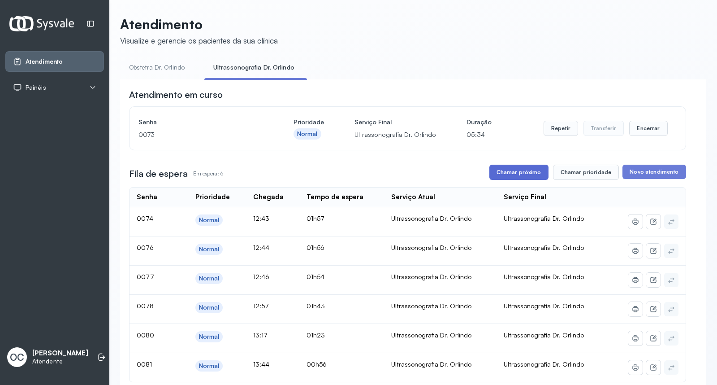
click at [518, 173] on button "Chamar próximo" at bounding box center [519, 172] width 59 height 15
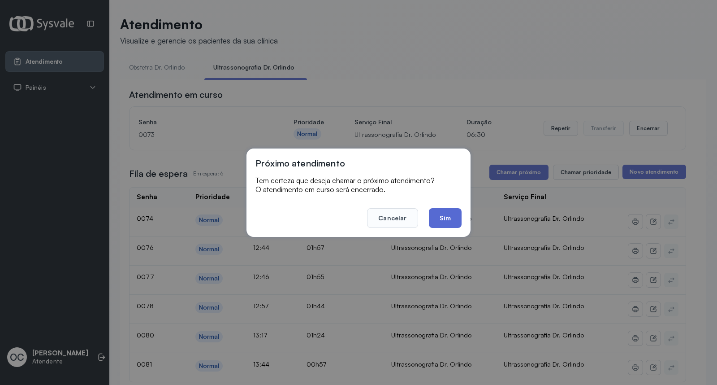
click at [454, 214] on button "Sim" at bounding box center [445, 218] width 33 height 20
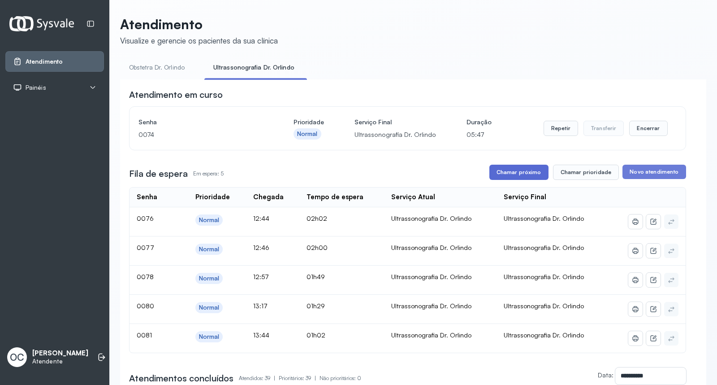
click at [507, 175] on button "Chamar próximo" at bounding box center [519, 172] width 59 height 15
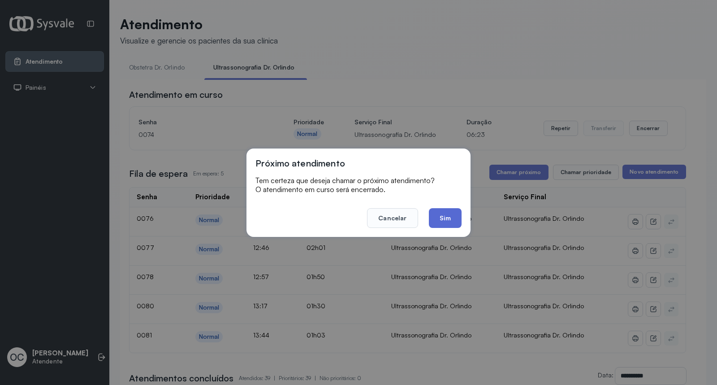
click at [444, 213] on button "Sim" at bounding box center [445, 218] width 33 height 20
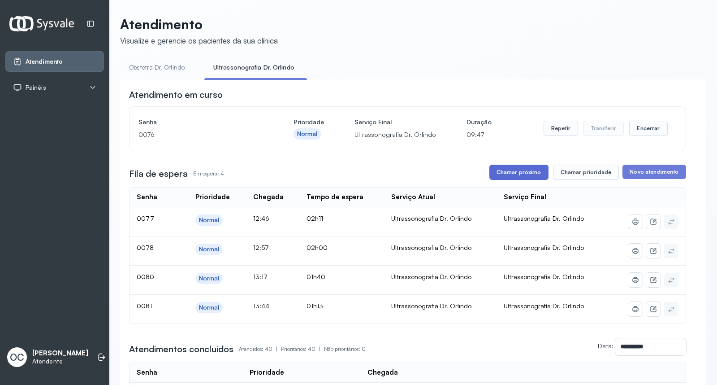
click at [509, 166] on button "Chamar próximo" at bounding box center [519, 172] width 59 height 15
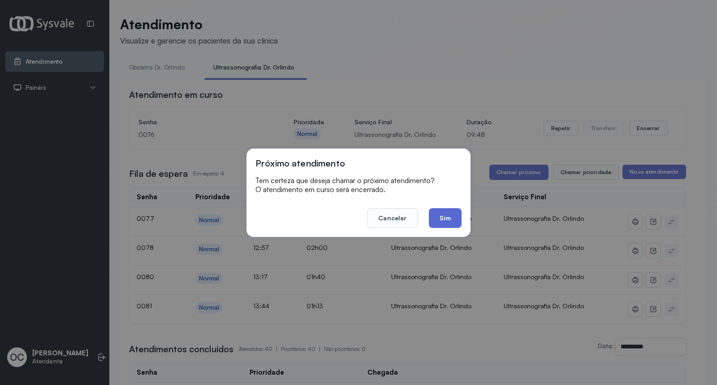
click at [454, 218] on button "Sim" at bounding box center [445, 218] width 33 height 20
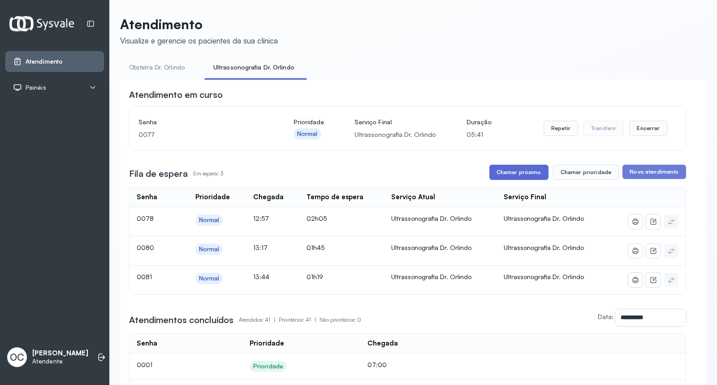
click at [518, 169] on button "Chamar próximo" at bounding box center [519, 172] width 59 height 15
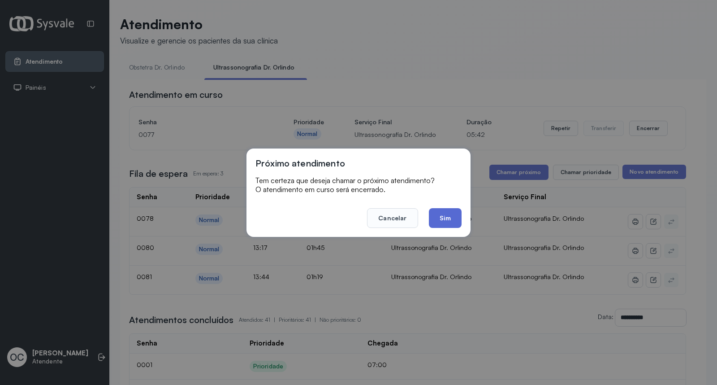
click at [451, 217] on button "Sim" at bounding box center [445, 218] width 33 height 20
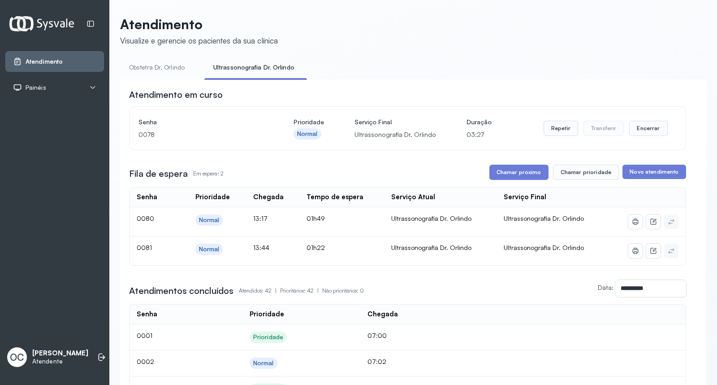
click at [138, 63] on link "Obstetra Dr. Orlindo" at bounding box center [157, 67] width 74 height 15
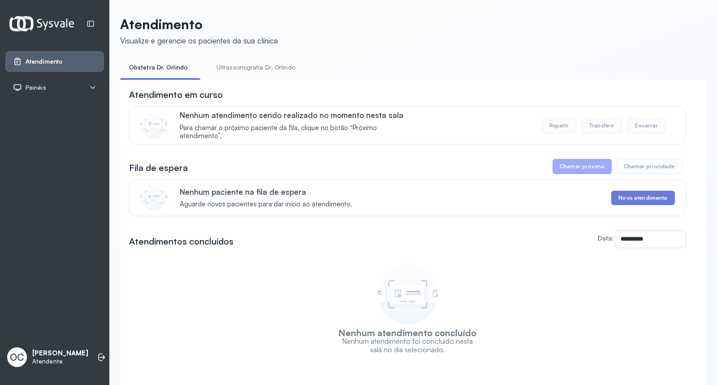
click at [245, 66] on link "Ultrassonografia Dr. Orlindo" at bounding box center [256, 67] width 97 height 15
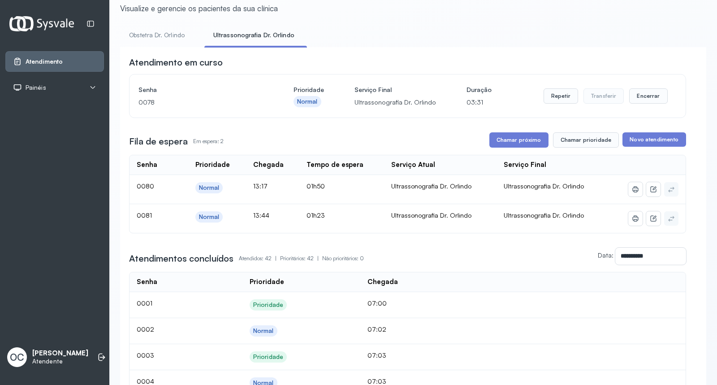
scroll to position [50, 0]
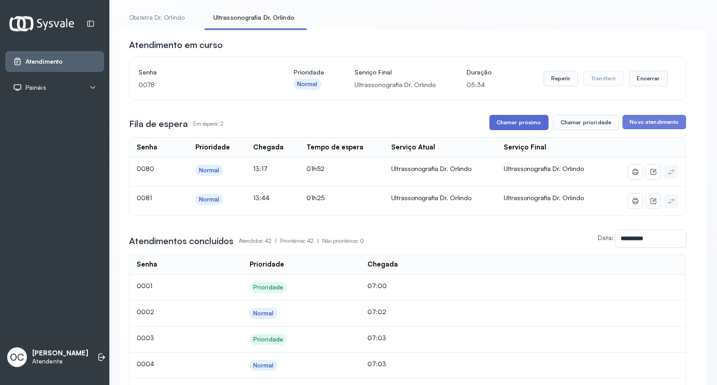
click at [525, 127] on button "Chamar próximo" at bounding box center [519, 122] width 59 height 15
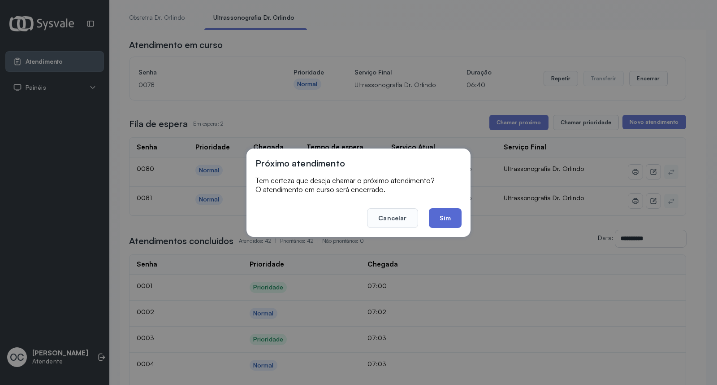
click at [449, 219] on button "Sim" at bounding box center [445, 218] width 33 height 20
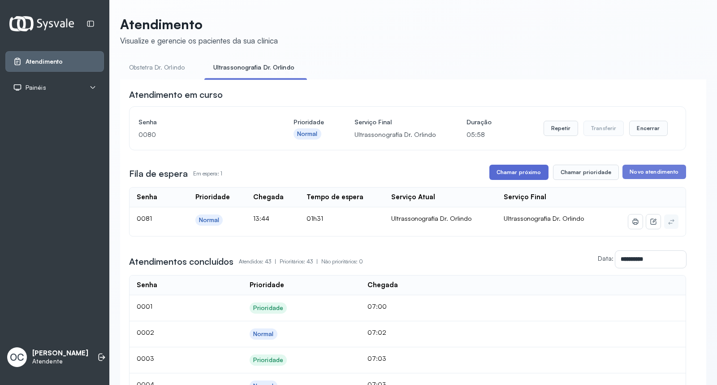
click at [520, 172] on button "Chamar próximo" at bounding box center [519, 172] width 59 height 15
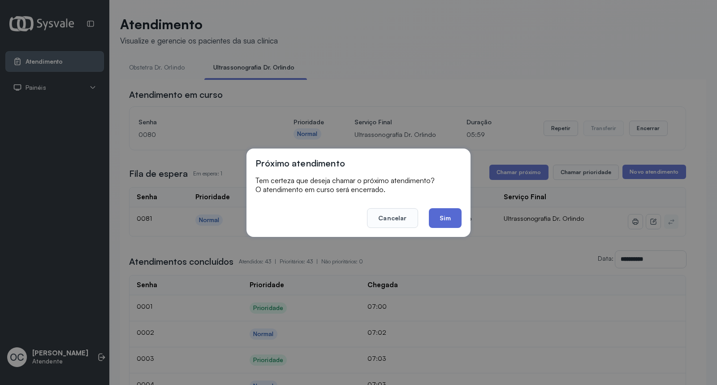
click at [453, 221] on button "Sim" at bounding box center [445, 218] width 33 height 20
